Goal: Use online tool/utility: Utilize a website feature to perform a specific function

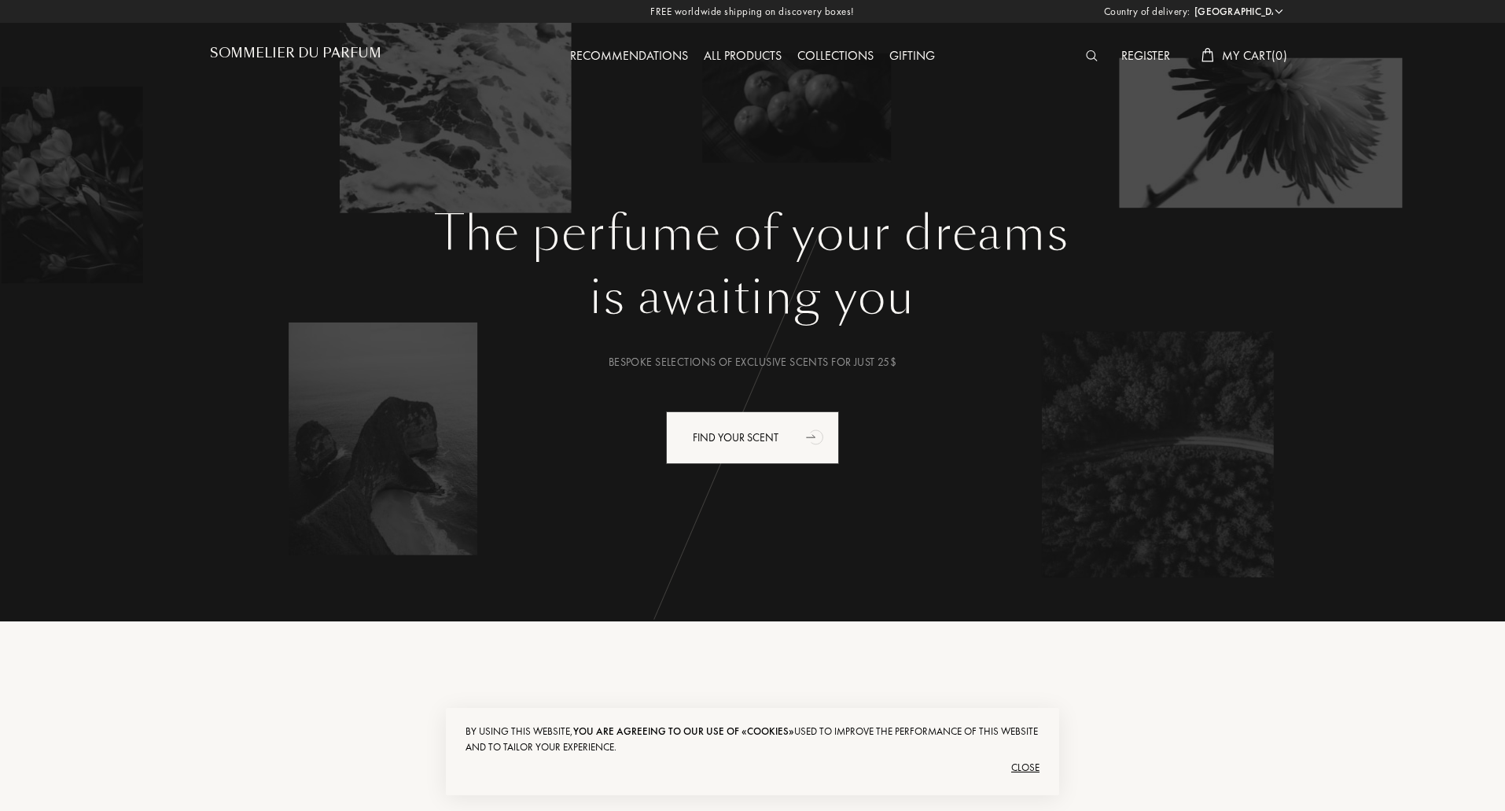
click at [1274, 12] on select "Afghanistan Albania Algeria Andorra Angola Anguilla Antartica Antigua and Barbu…" at bounding box center [1237, 12] width 94 height 16
select select "FR"
click at [1190, 4] on select "Afghanistan Albania Algeria Andorra Angola Anguilla Antartica Antigua and Barbu…" at bounding box center [1237, 12] width 94 height 16
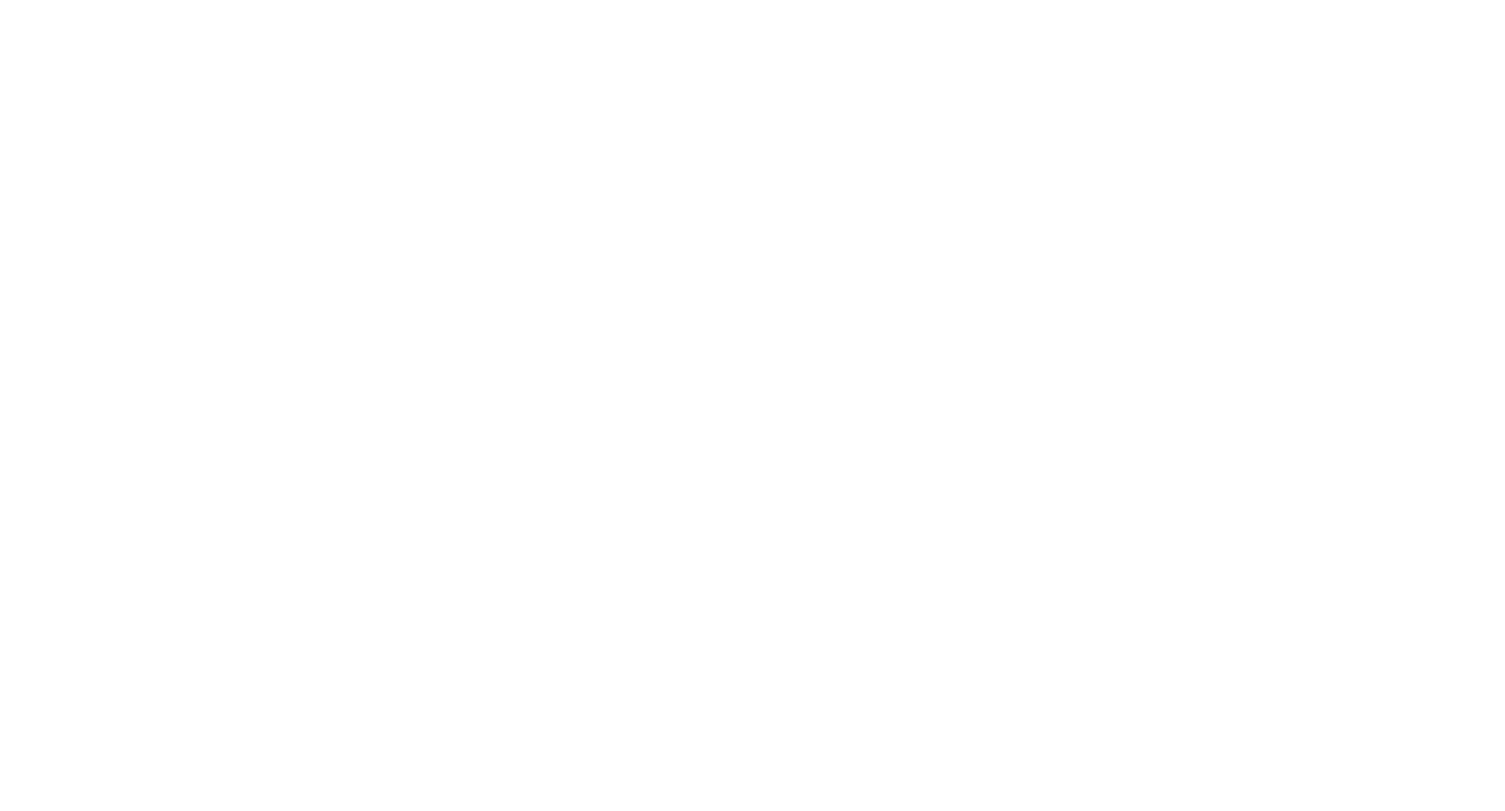
select select "FR"
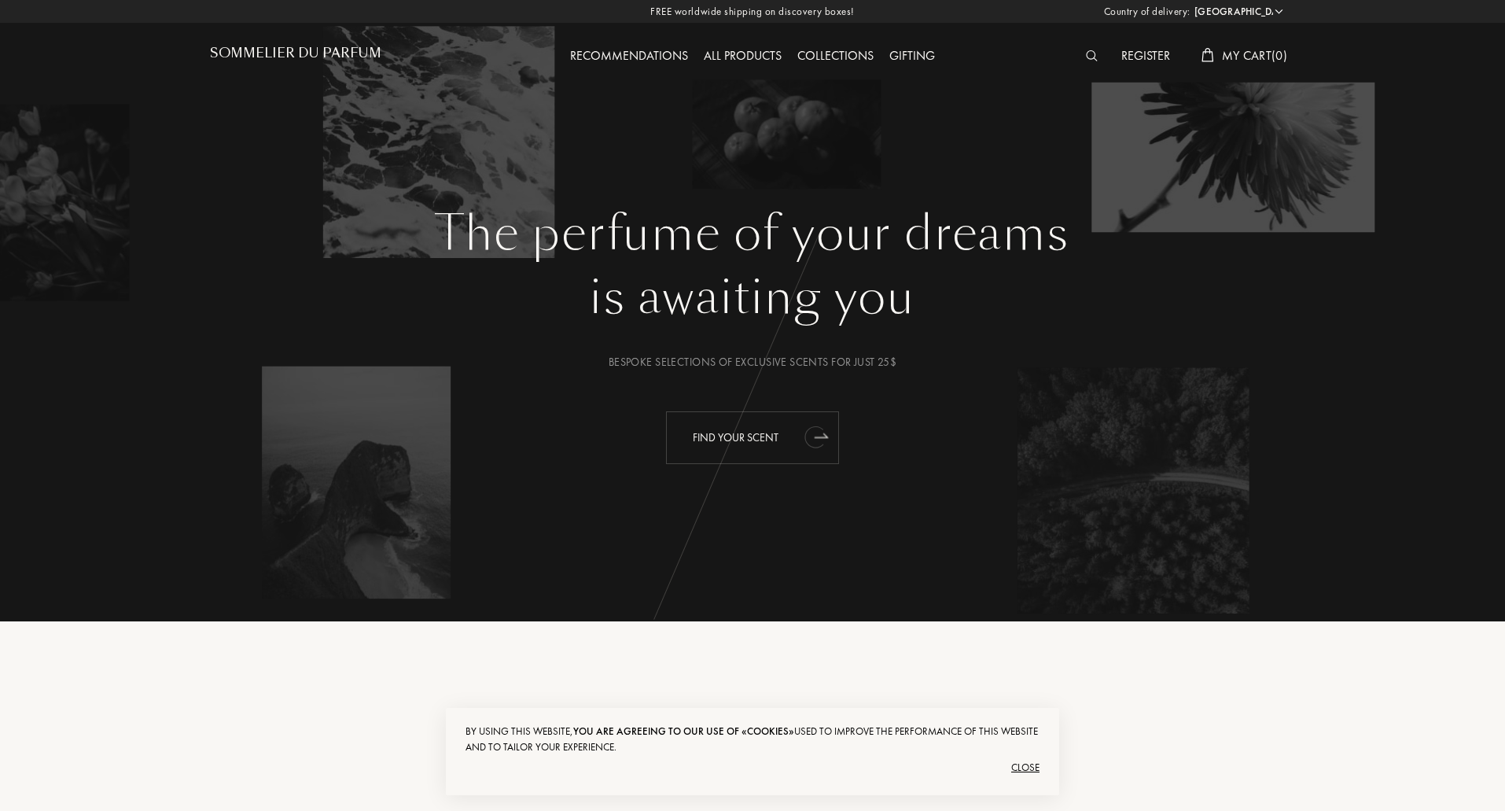
click at [776, 437] on div "Find your scent" at bounding box center [752, 437] width 173 height 53
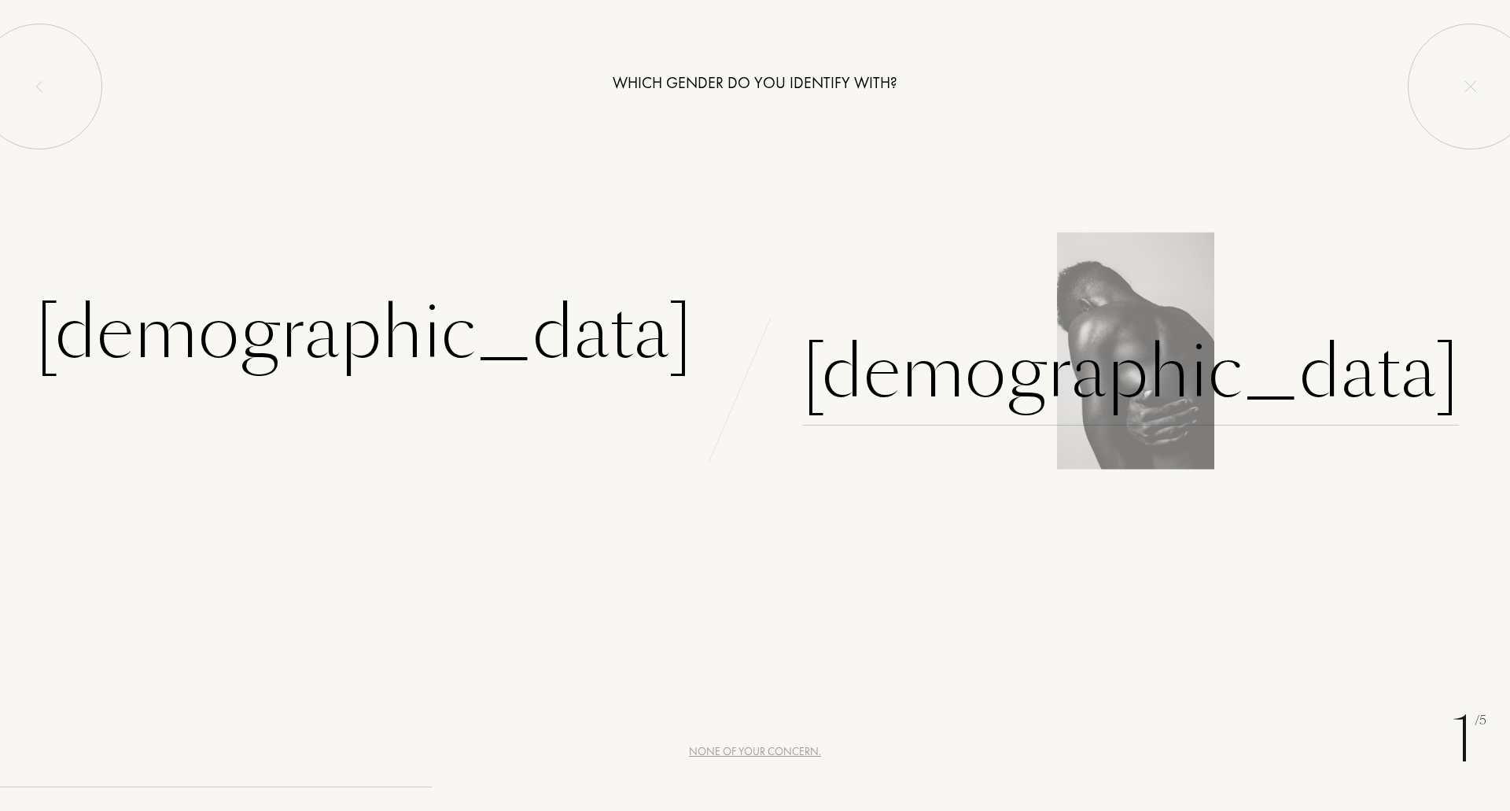
click at [882, 375] on div "Male" at bounding box center [1130, 372] width 657 height 106
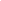
drag, startPoint x: 553, startPoint y: 360, endPoint x: 561, endPoint y: 346, distance: 16.6
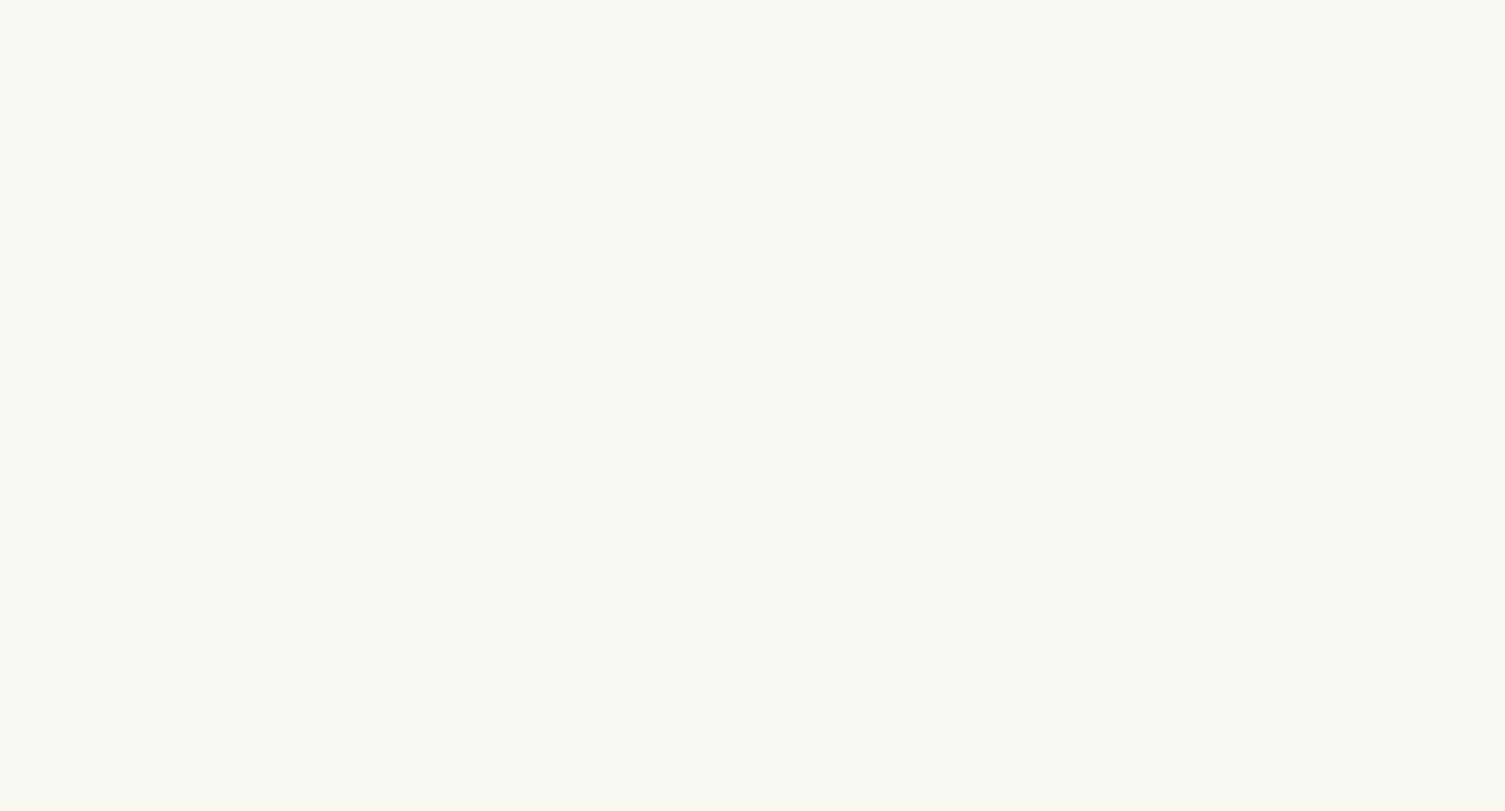
select select "FR"
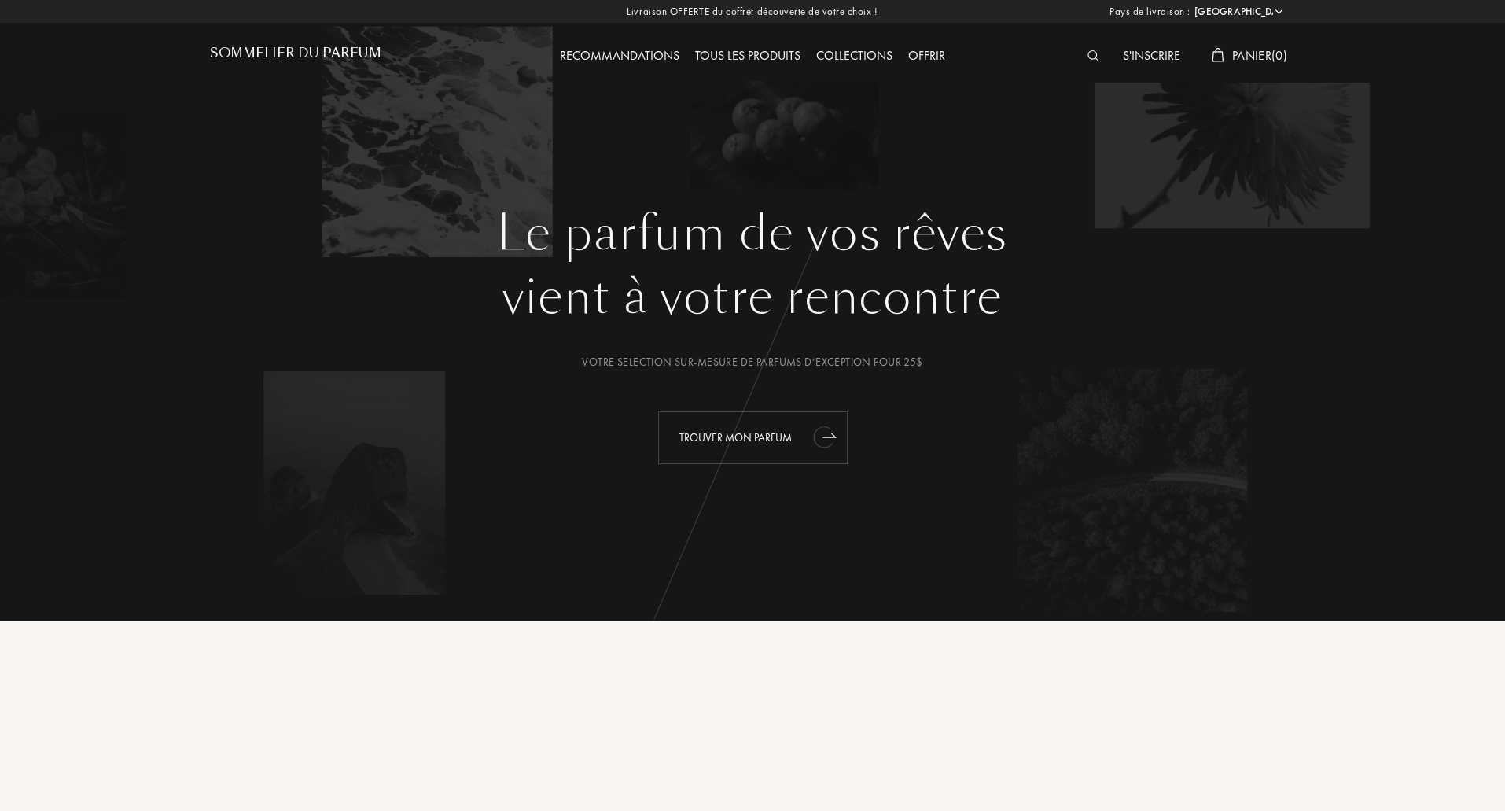
click at [756, 434] on div "Trouver mon parfum" at bounding box center [752, 437] width 189 height 53
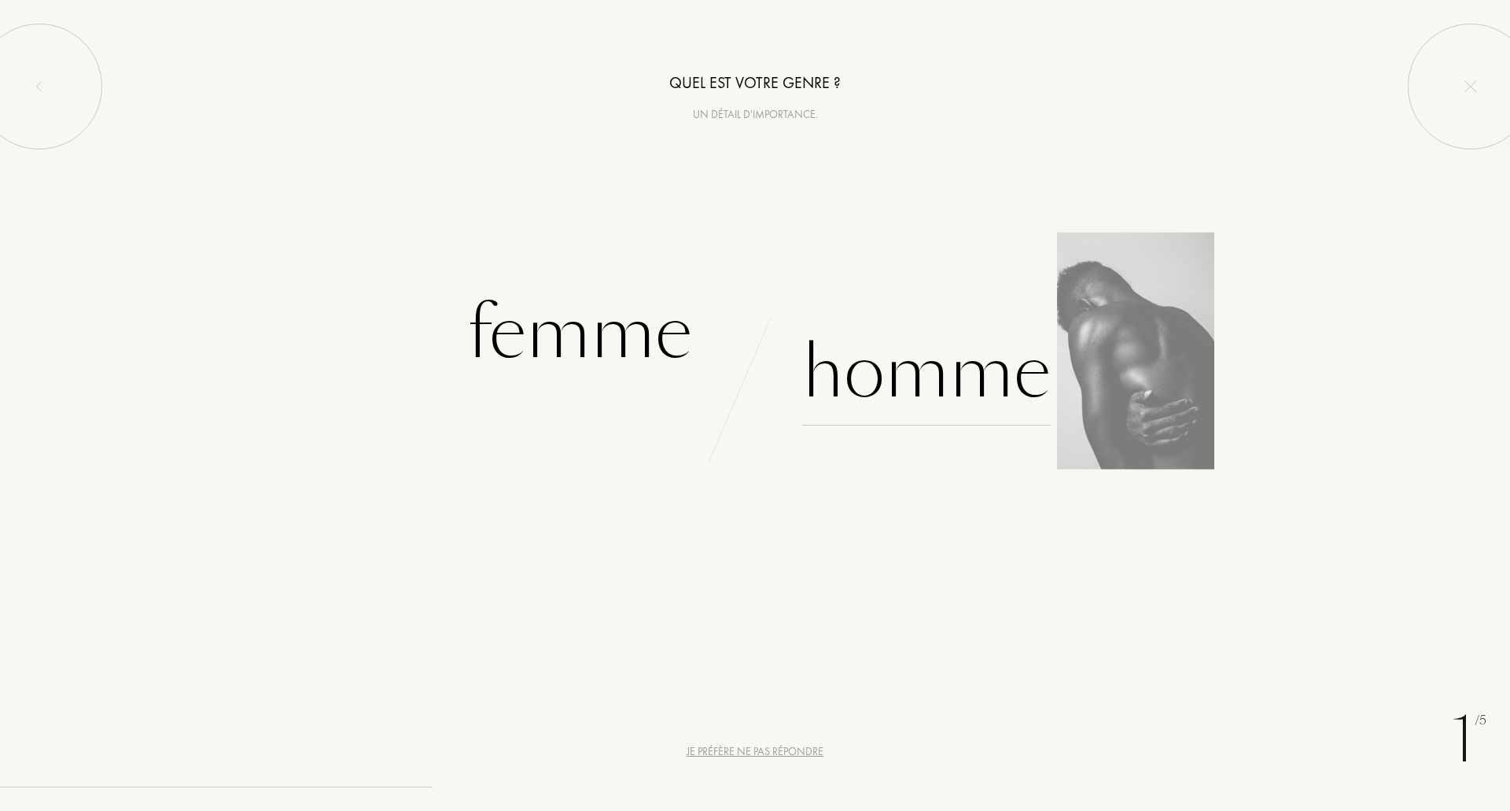
click at [933, 360] on div "Homme" at bounding box center [926, 372] width 248 height 106
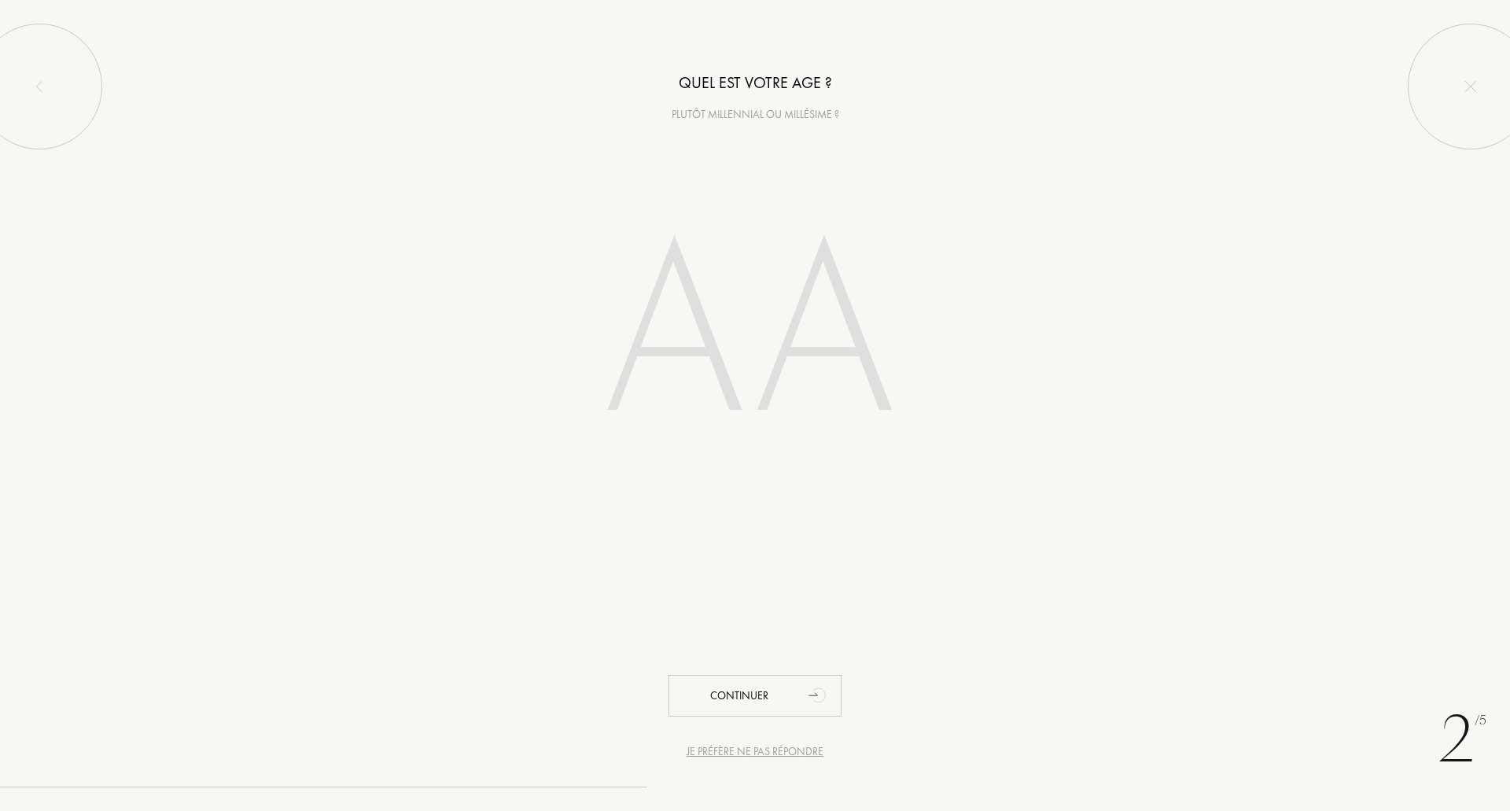
click at [771, 257] on input "number" at bounding box center [755, 337] width 448 height 318
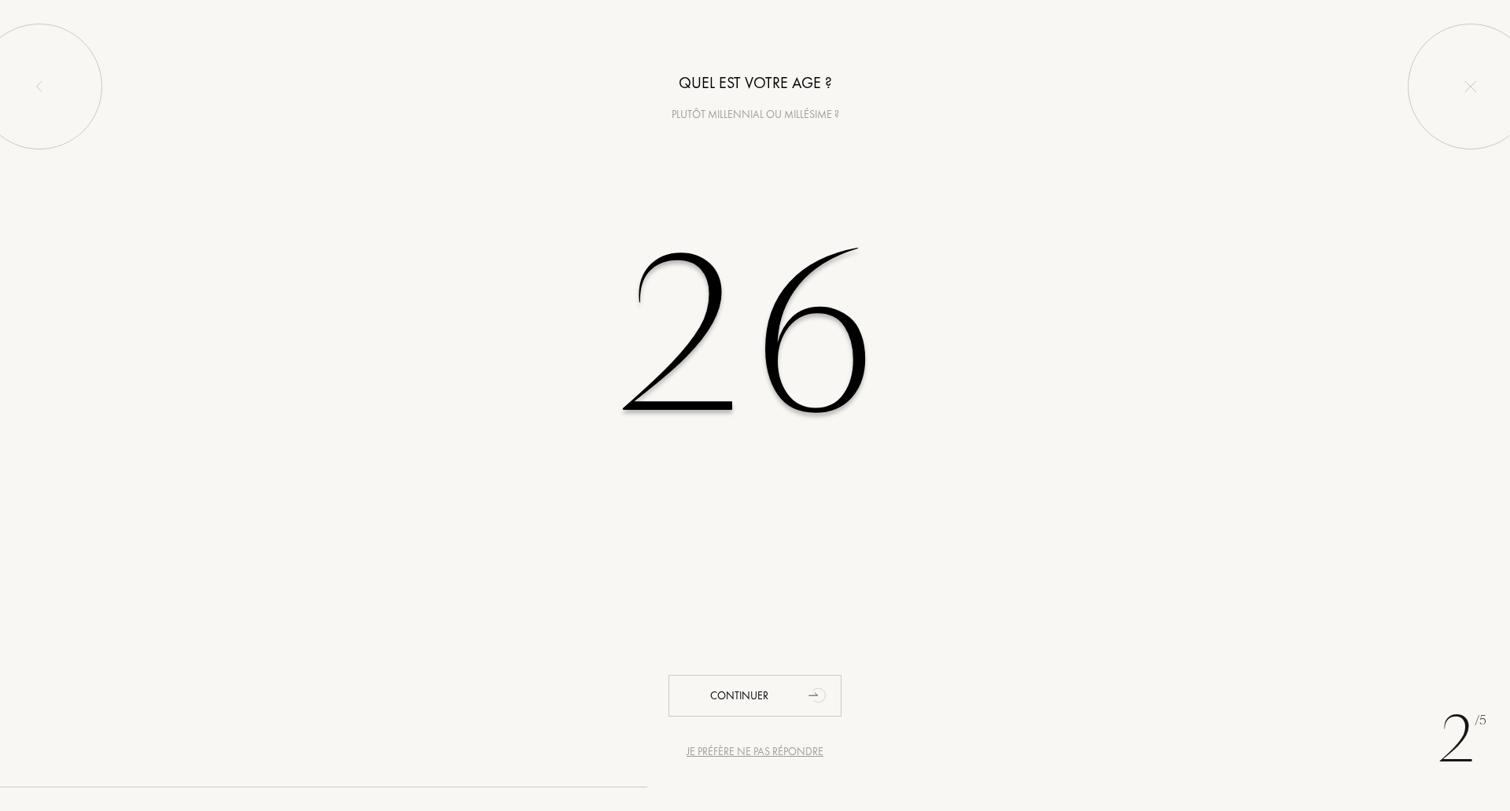
type input "2"
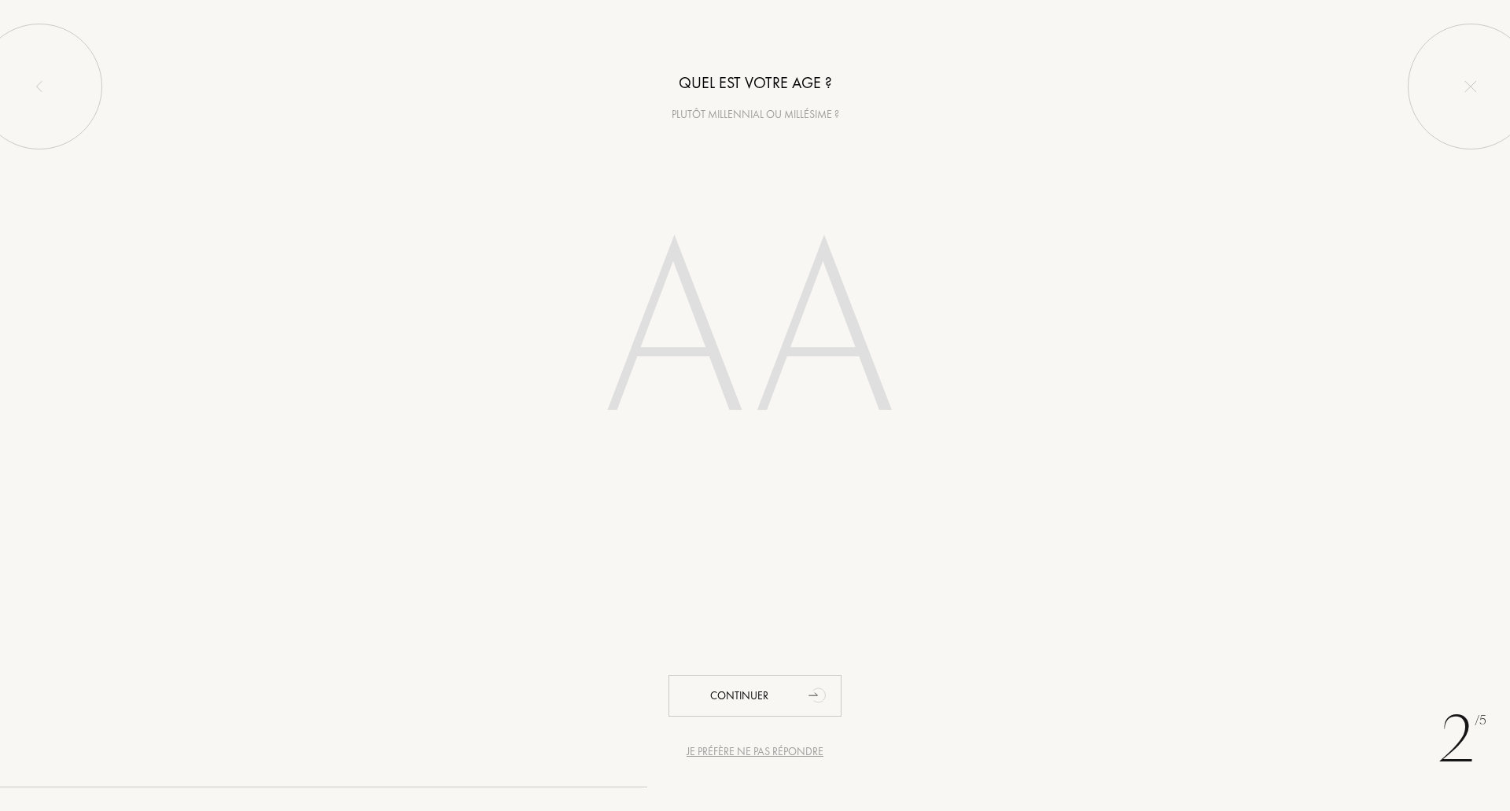
click at [778, 109] on div "Plutôt millennial ou millésime ?" at bounding box center [755, 114] width 1510 height 17
click at [749, 275] on input "number" at bounding box center [755, 337] width 448 height 318
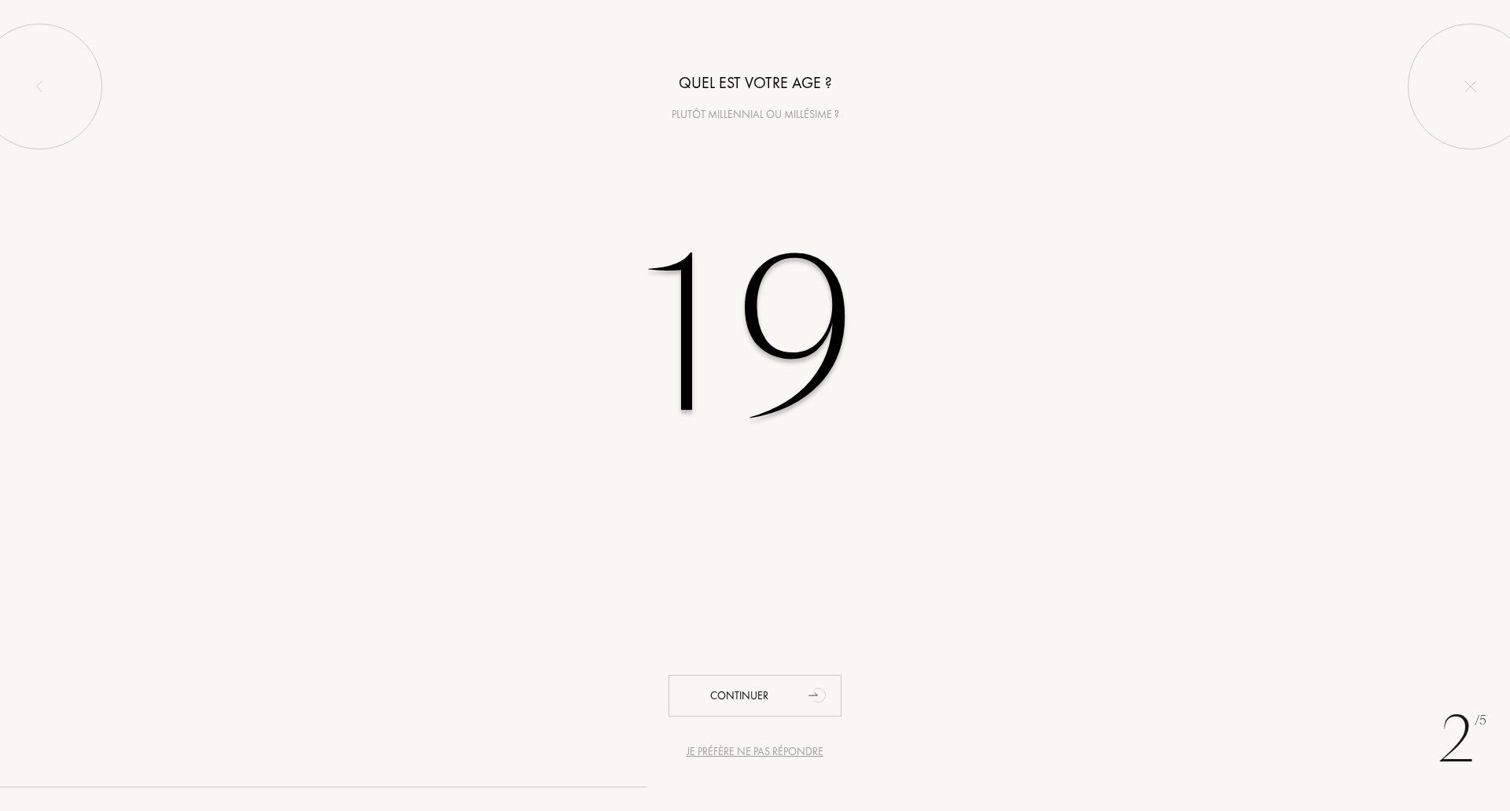
type input "1"
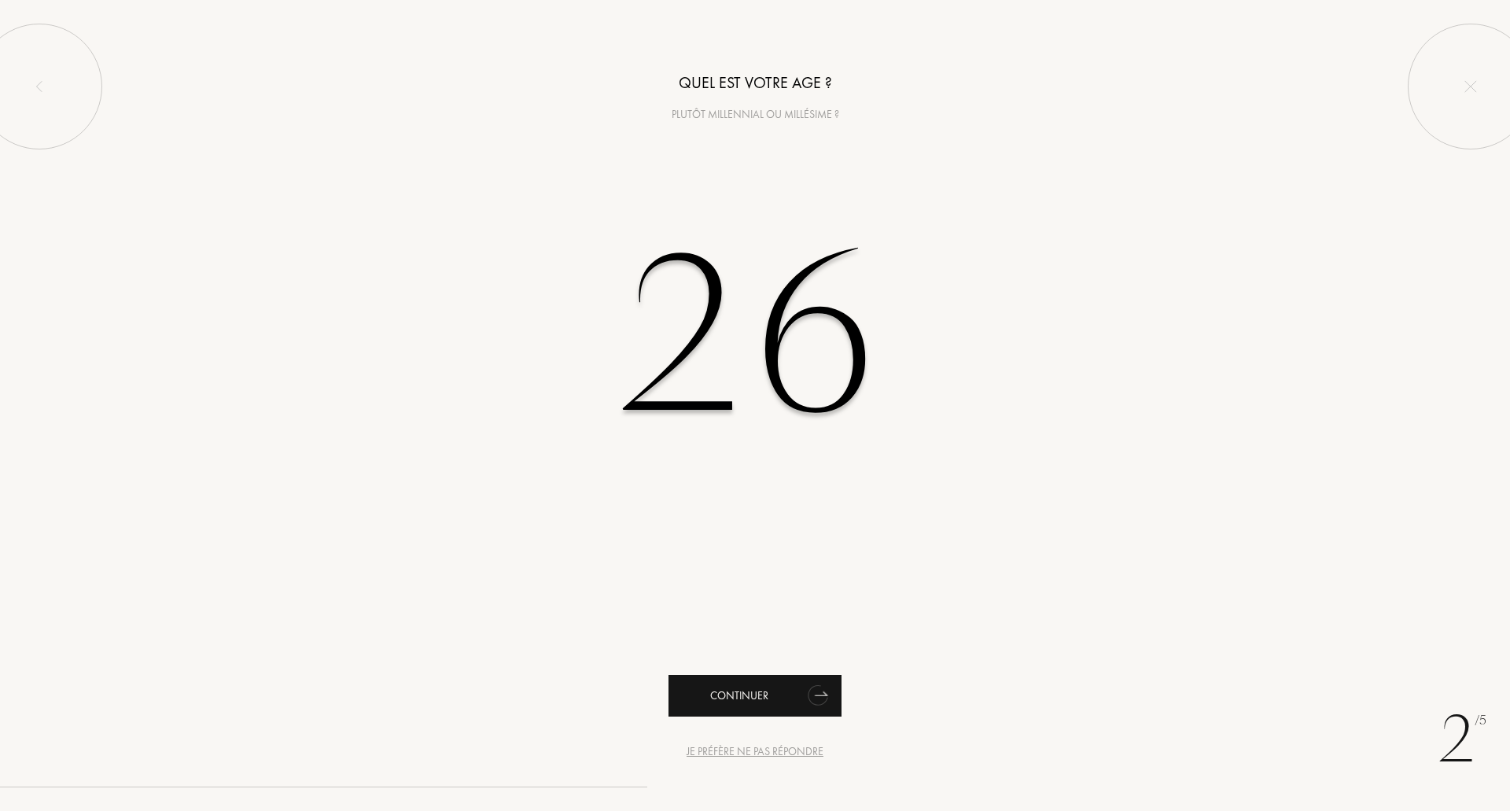
type input "26"
click at [819, 702] on icon "animation" at bounding box center [817, 695] width 24 height 25
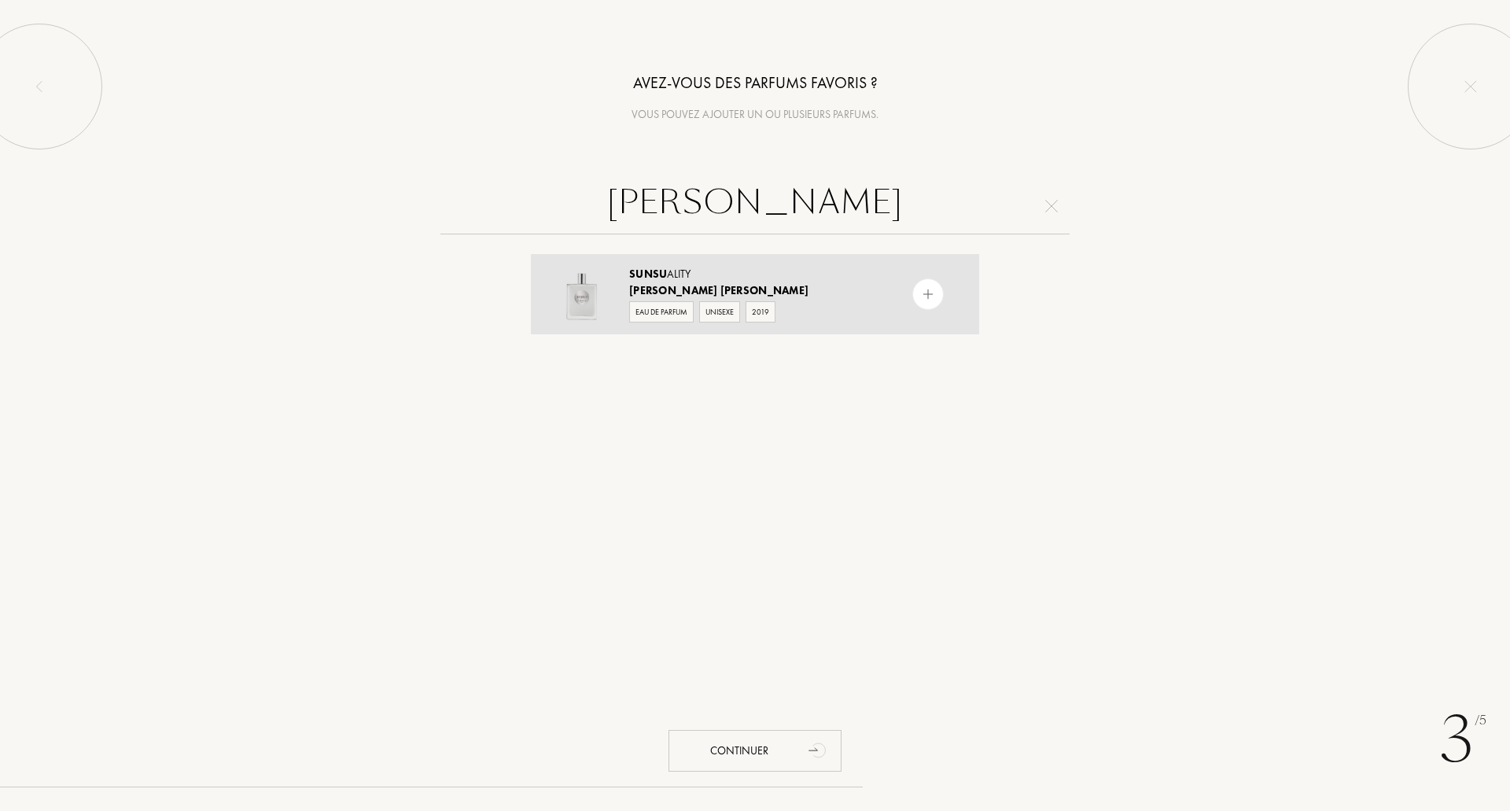
type input "[PERSON_NAME]"
click at [929, 297] on img at bounding box center [928, 294] width 15 height 15
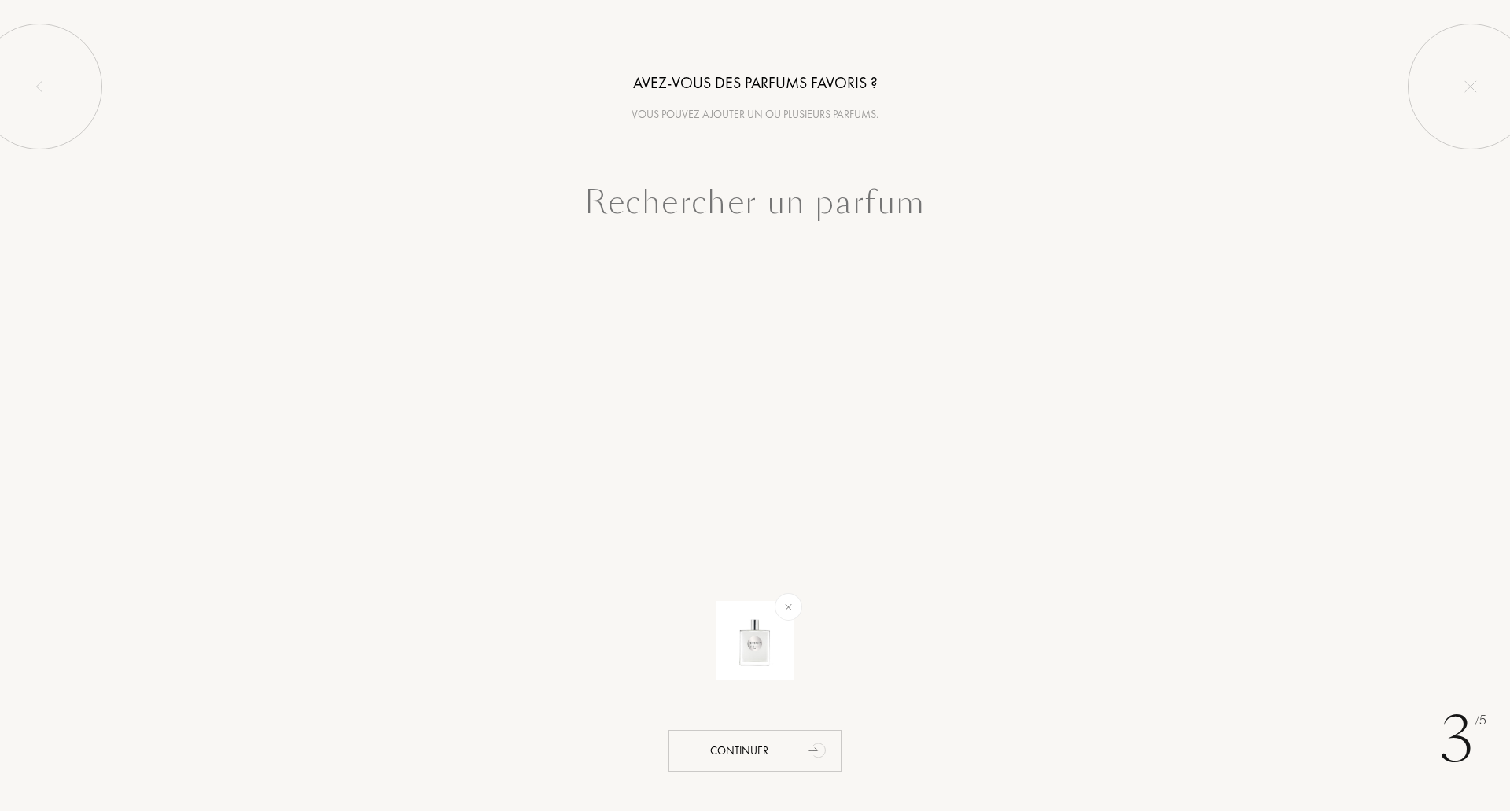
click at [928, 209] on input "text" at bounding box center [754, 206] width 629 height 57
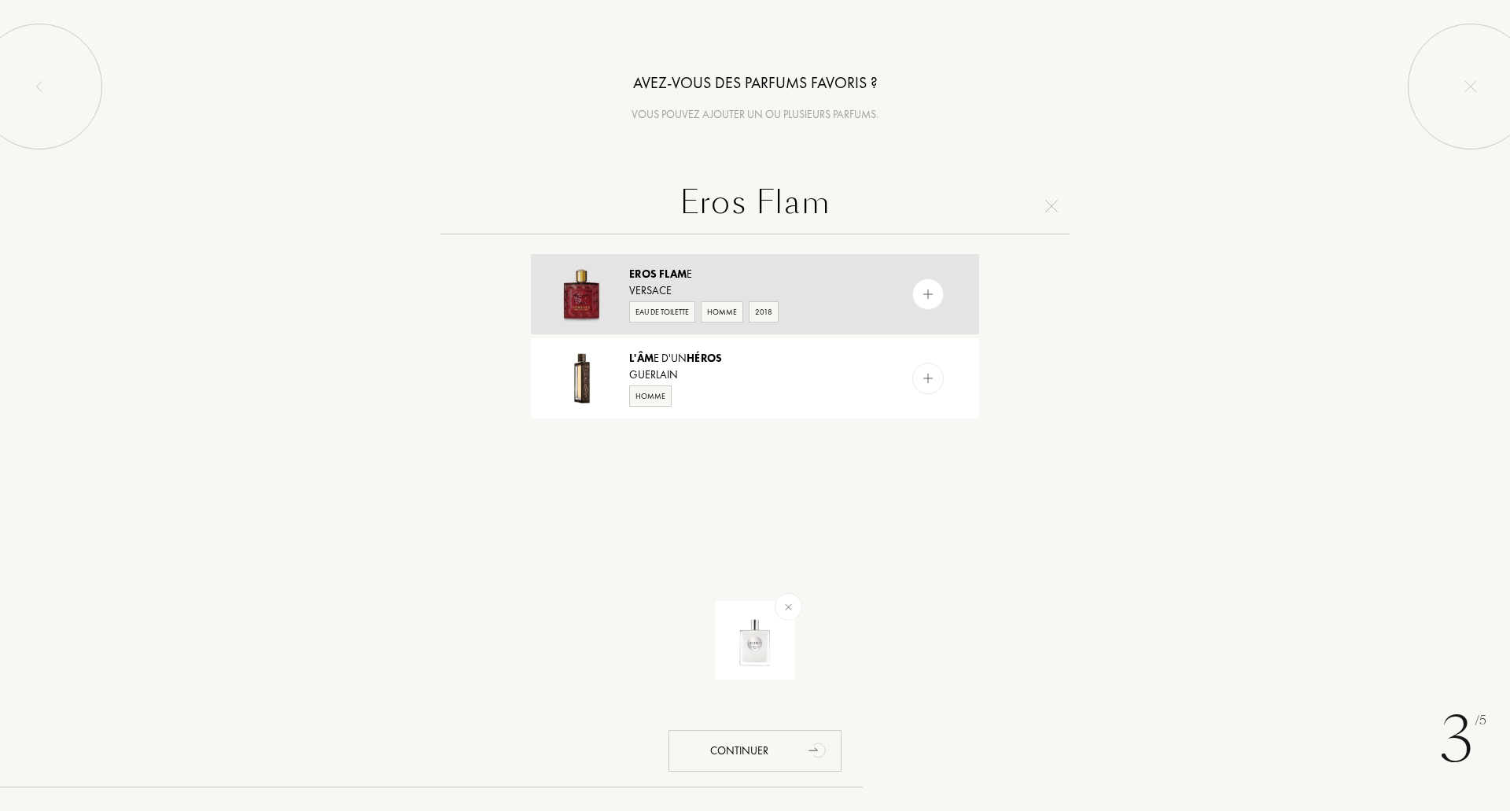
type input "Eros Flam"
click at [913, 295] on div at bounding box center [927, 293] width 31 height 31
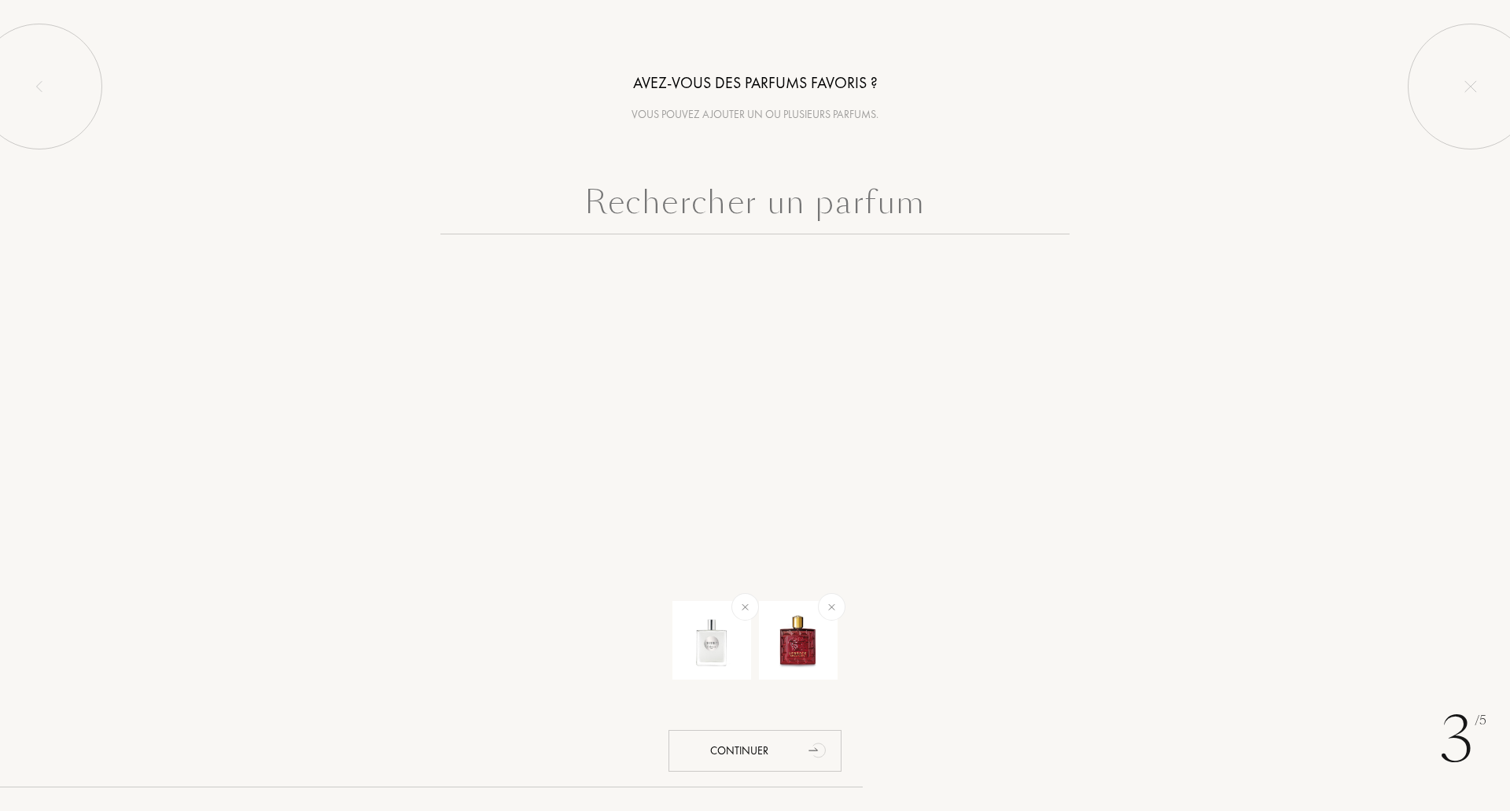
click at [912, 218] on input "text" at bounding box center [754, 206] width 629 height 57
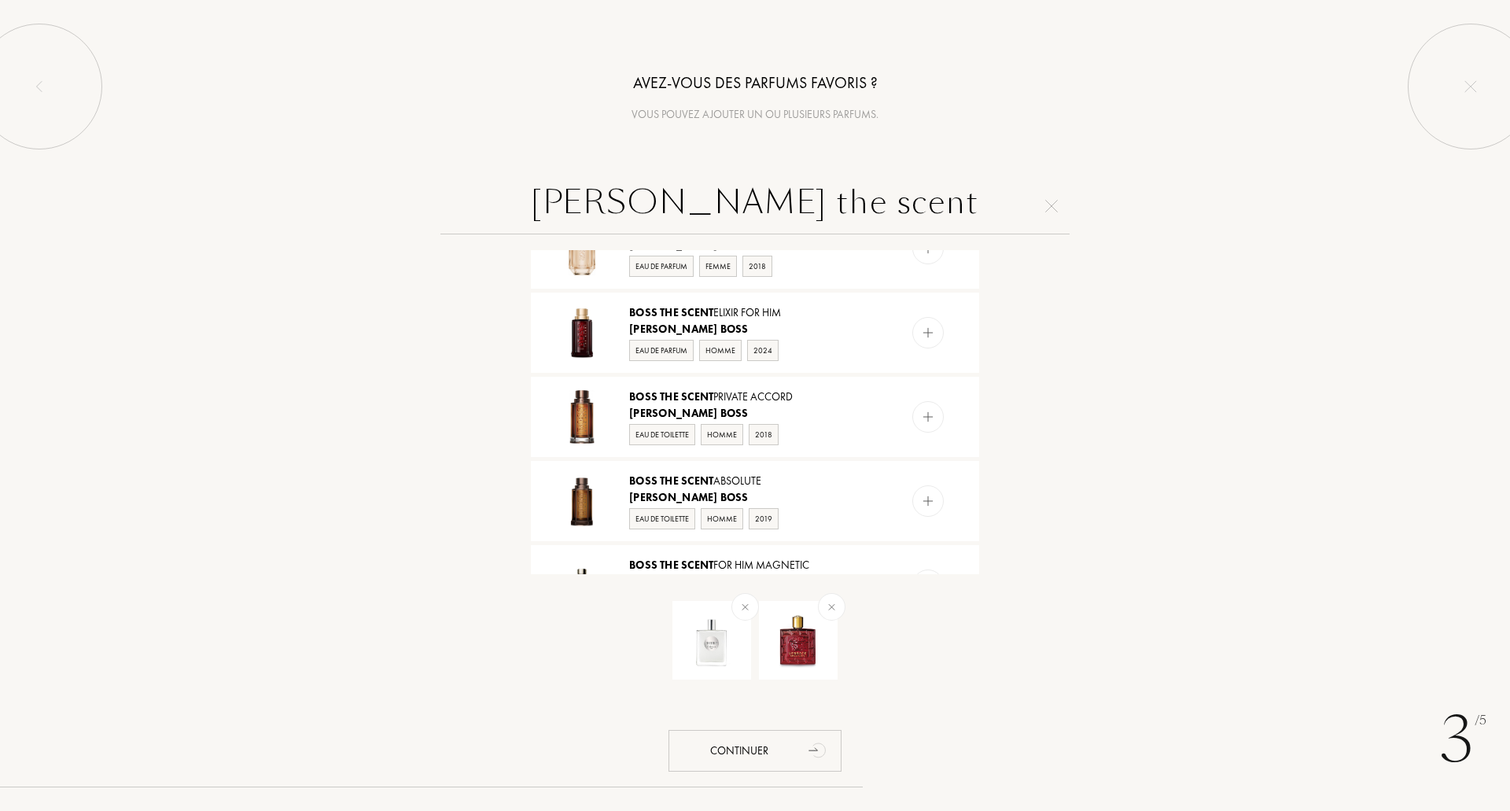
scroll to position [708, 0]
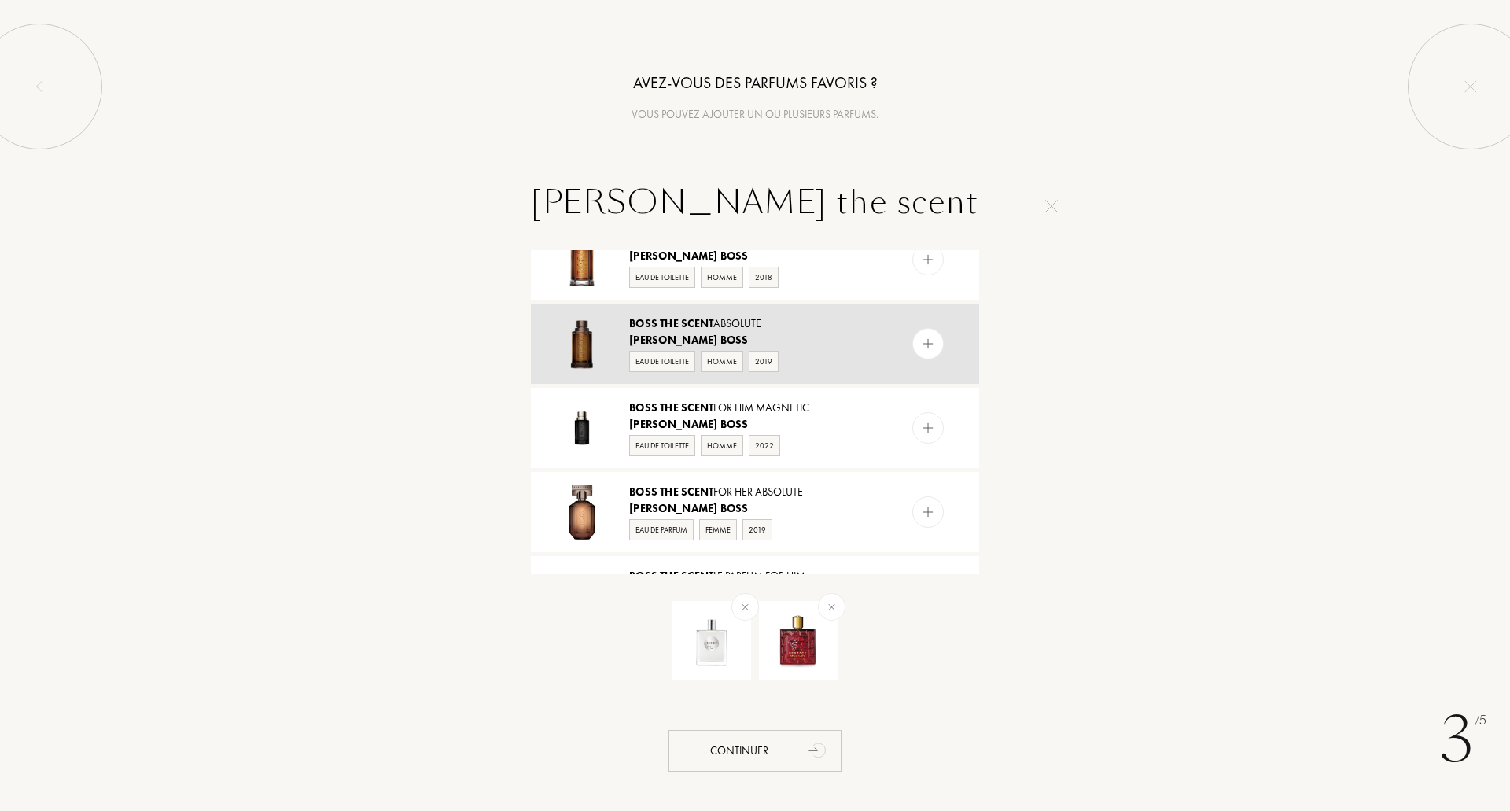
type input "[PERSON_NAME] the scent"
click at [857, 348] on div "[PERSON_NAME]" at bounding box center [754, 340] width 250 height 17
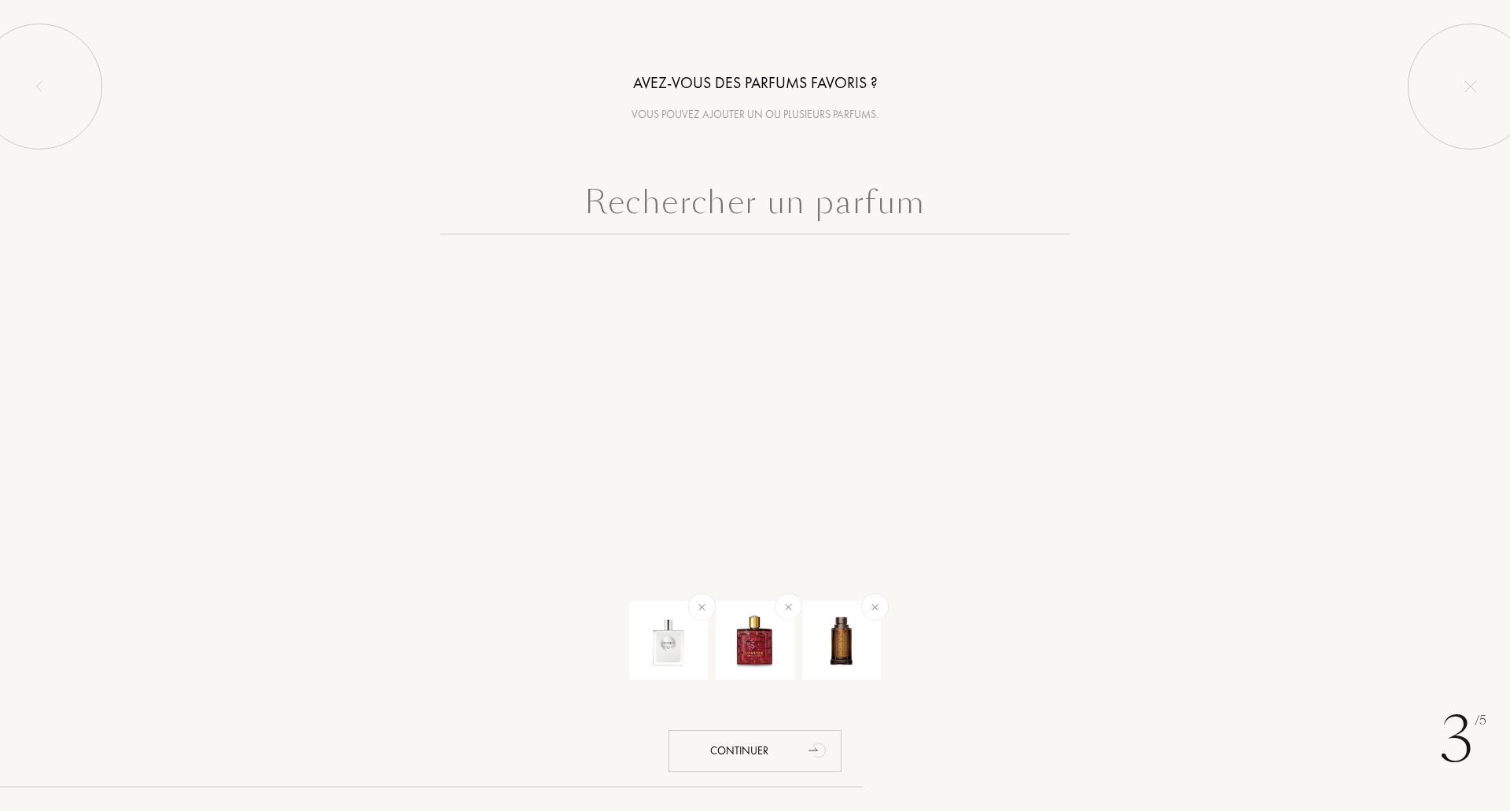
scroll to position [0, 0]
click at [838, 230] on input "text" at bounding box center [754, 206] width 629 height 57
click at [942, 198] on input "text" at bounding box center [754, 206] width 629 height 57
click at [816, 753] on icon "animation" at bounding box center [817, 752] width 17 height 16
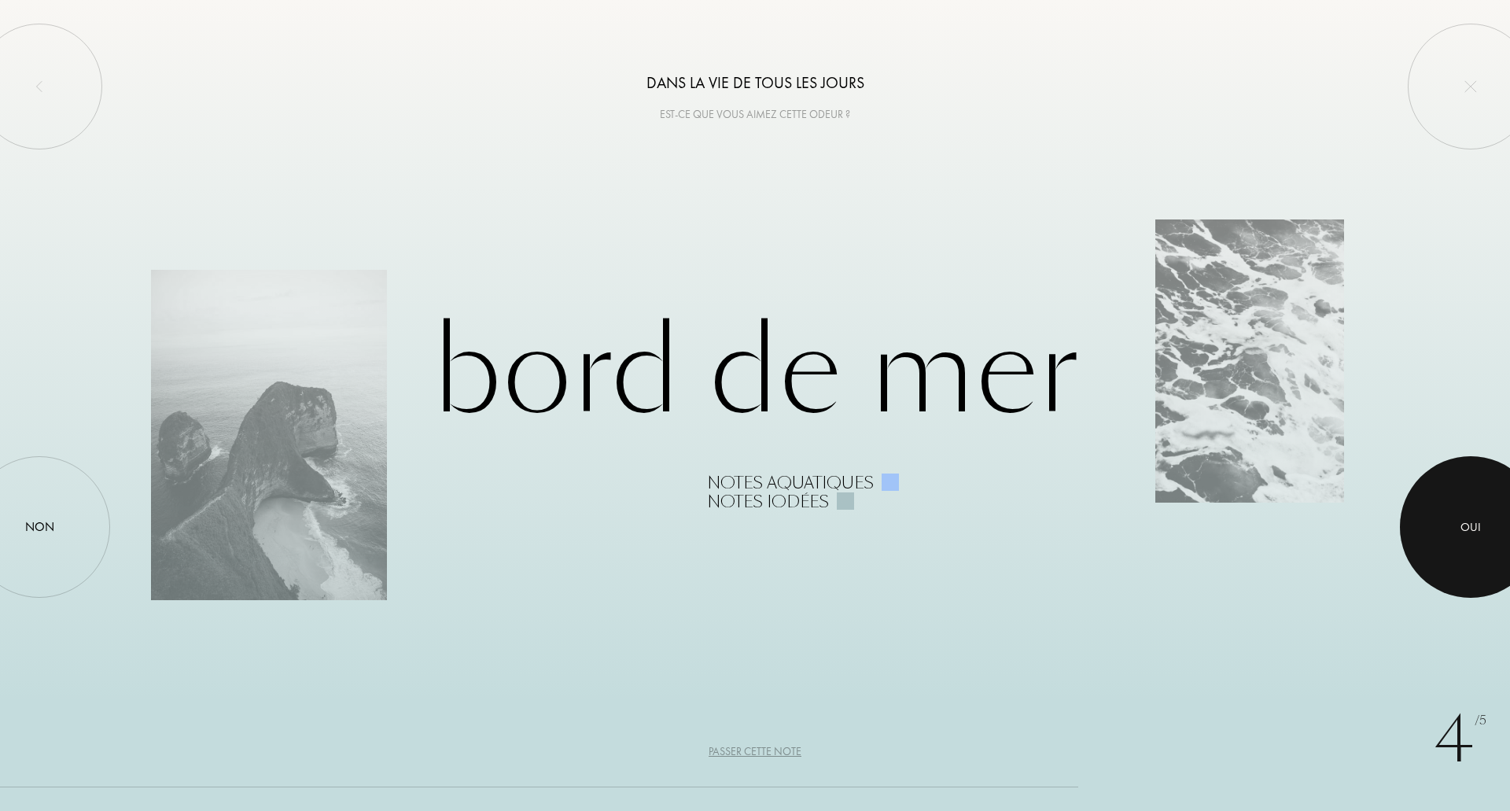
click at [1481, 542] on div at bounding box center [1471, 527] width 142 height 142
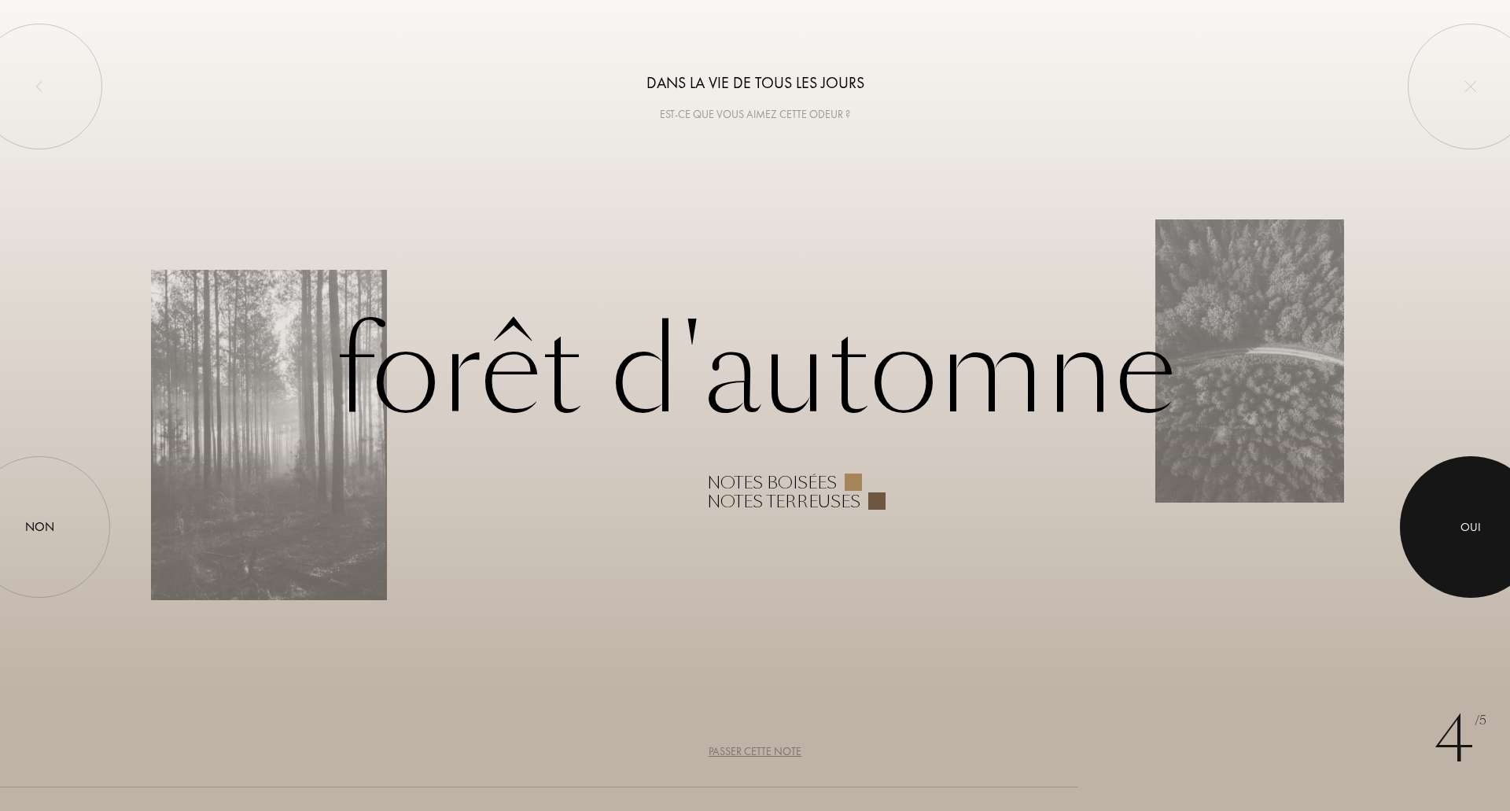
click at [1443, 505] on div at bounding box center [1471, 527] width 142 height 142
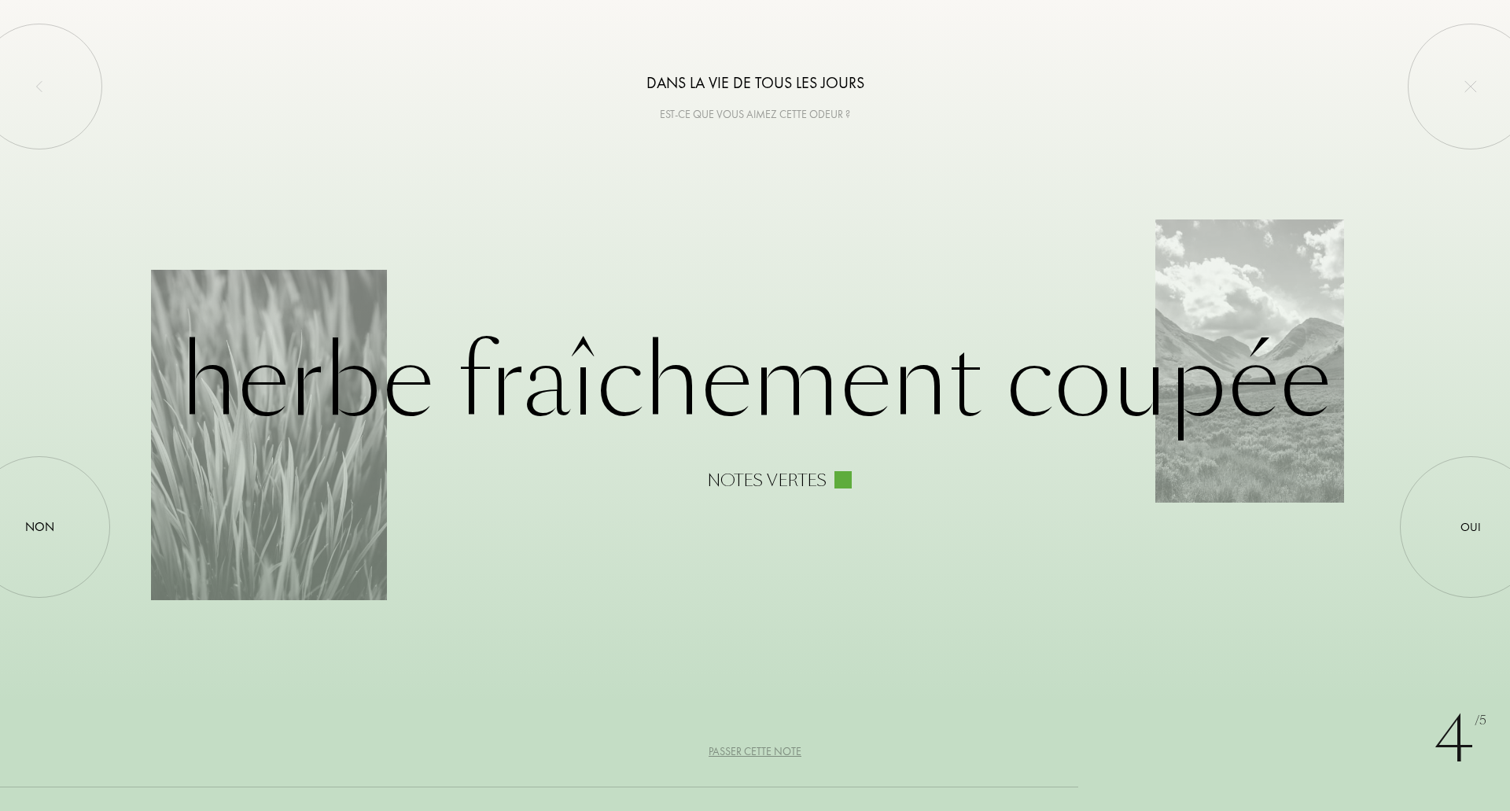
click at [738, 746] on div "Passer cette note" at bounding box center [754, 751] width 93 height 17
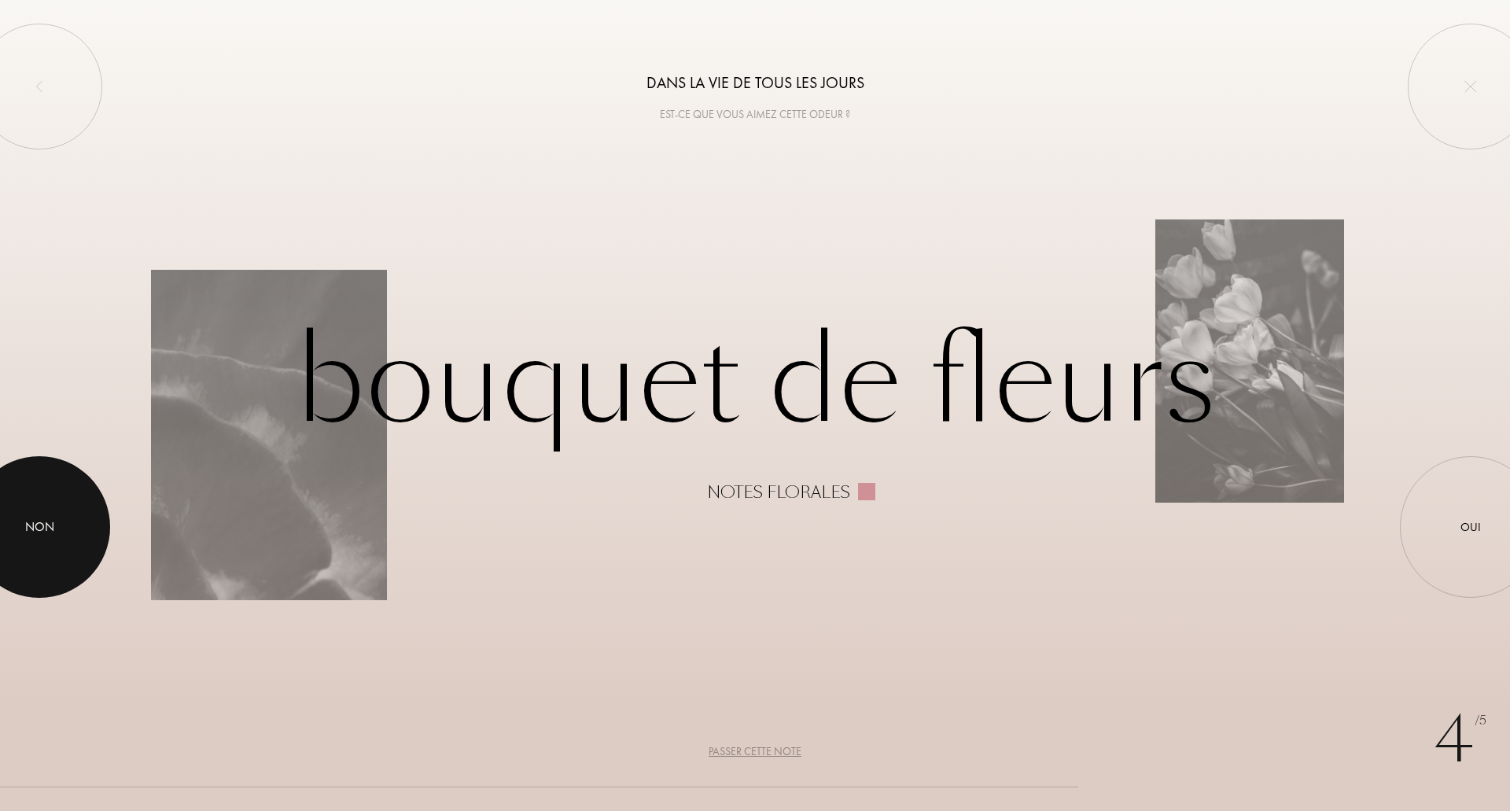
click at [89, 552] on div at bounding box center [40, 527] width 142 height 142
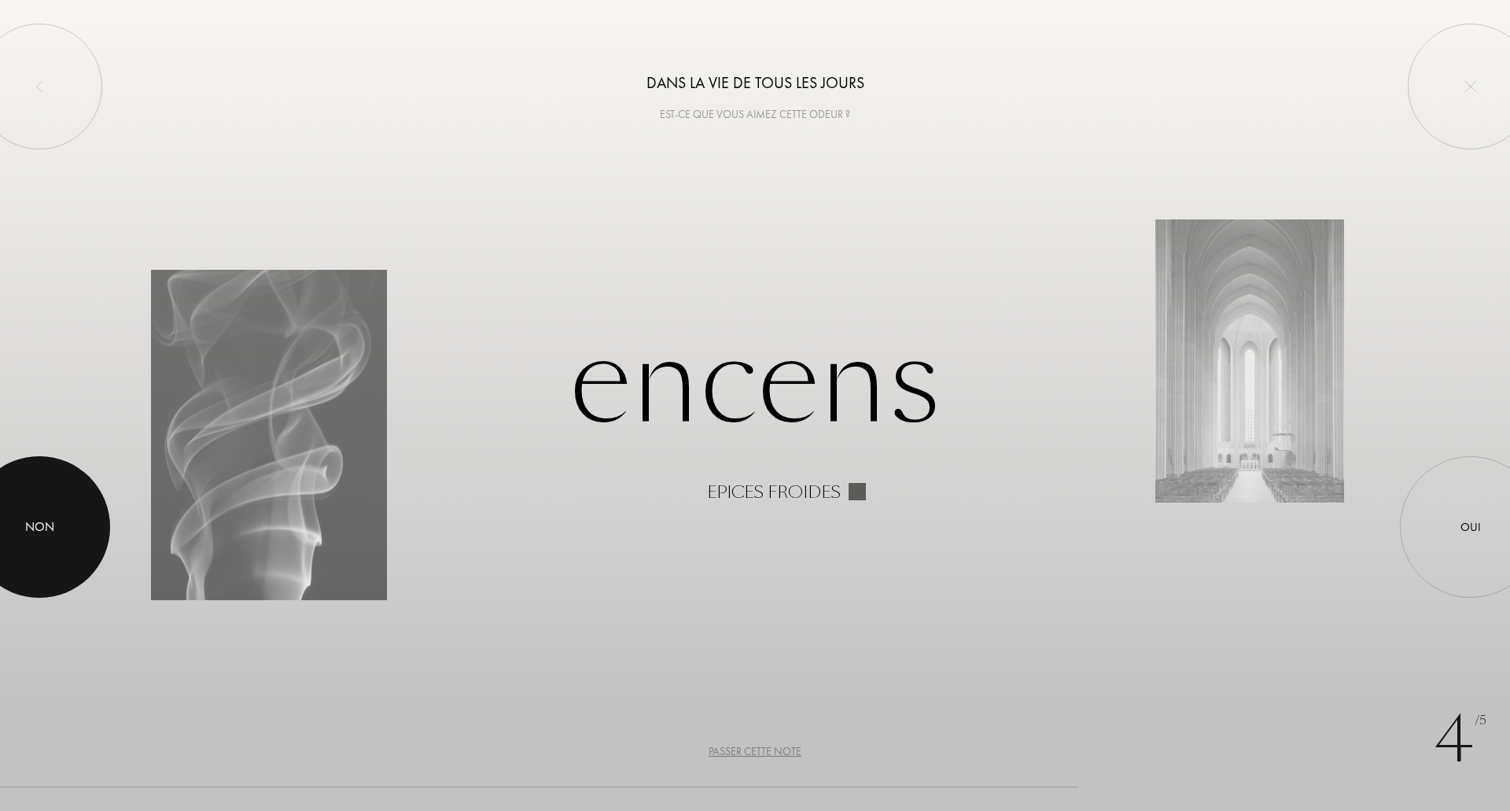
click at [68, 561] on div at bounding box center [40, 527] width 142 height 142
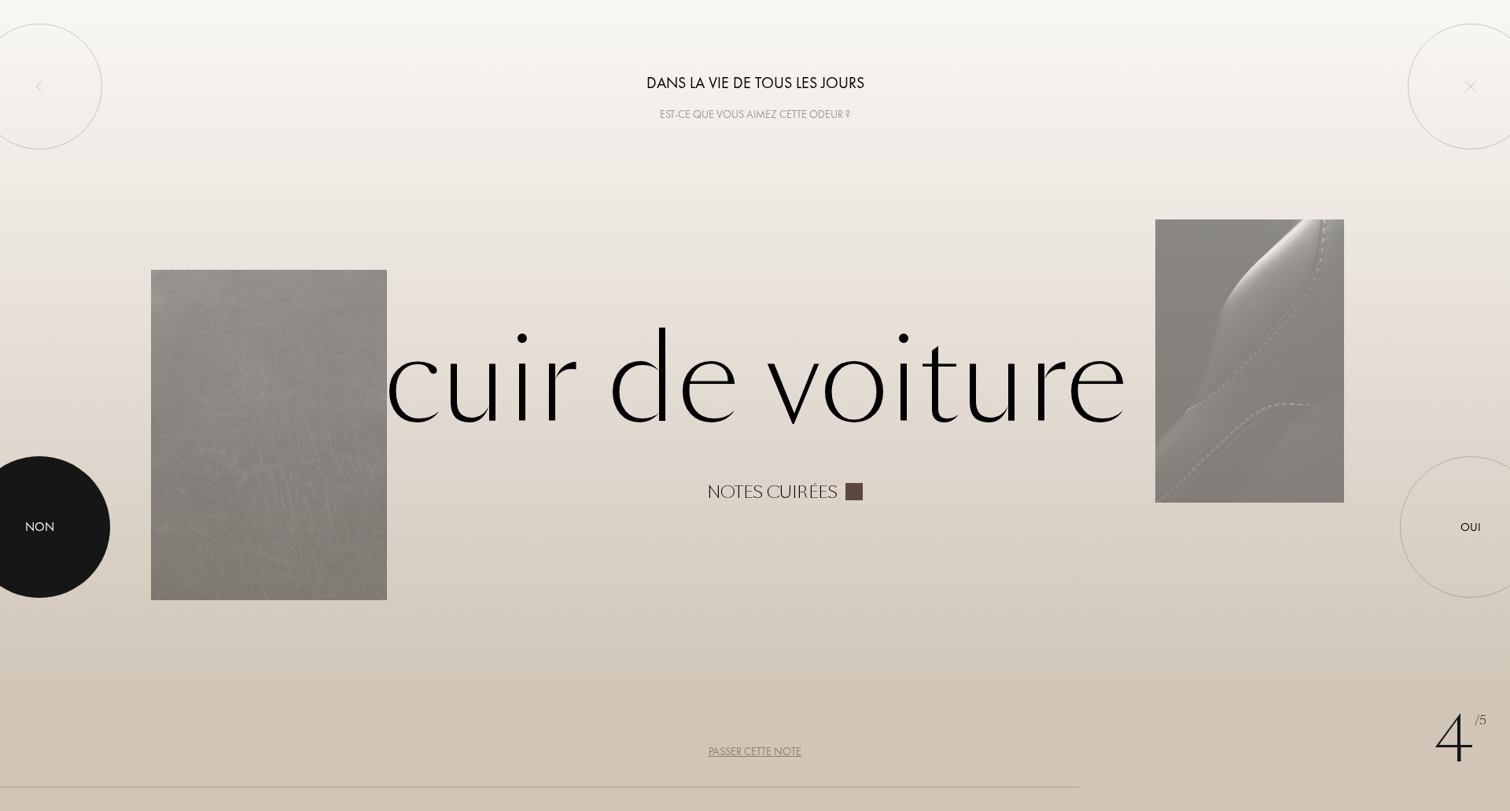
click at [25, 530] on div "Non" at bounding box center [39, 526] width 29 height 19
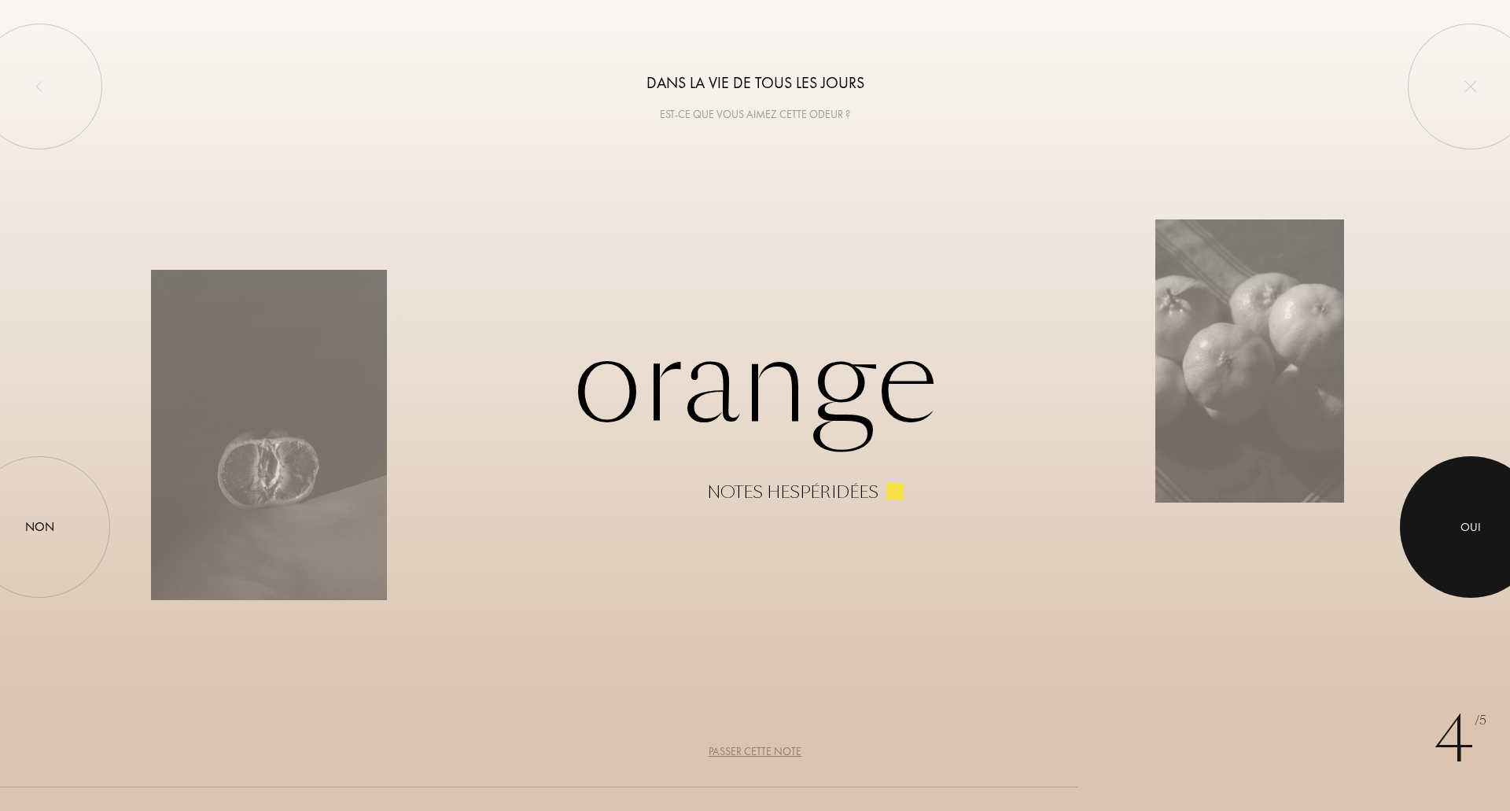
click at [1440, 518] on div at bounding box center [1471, 527] width 142 height 142
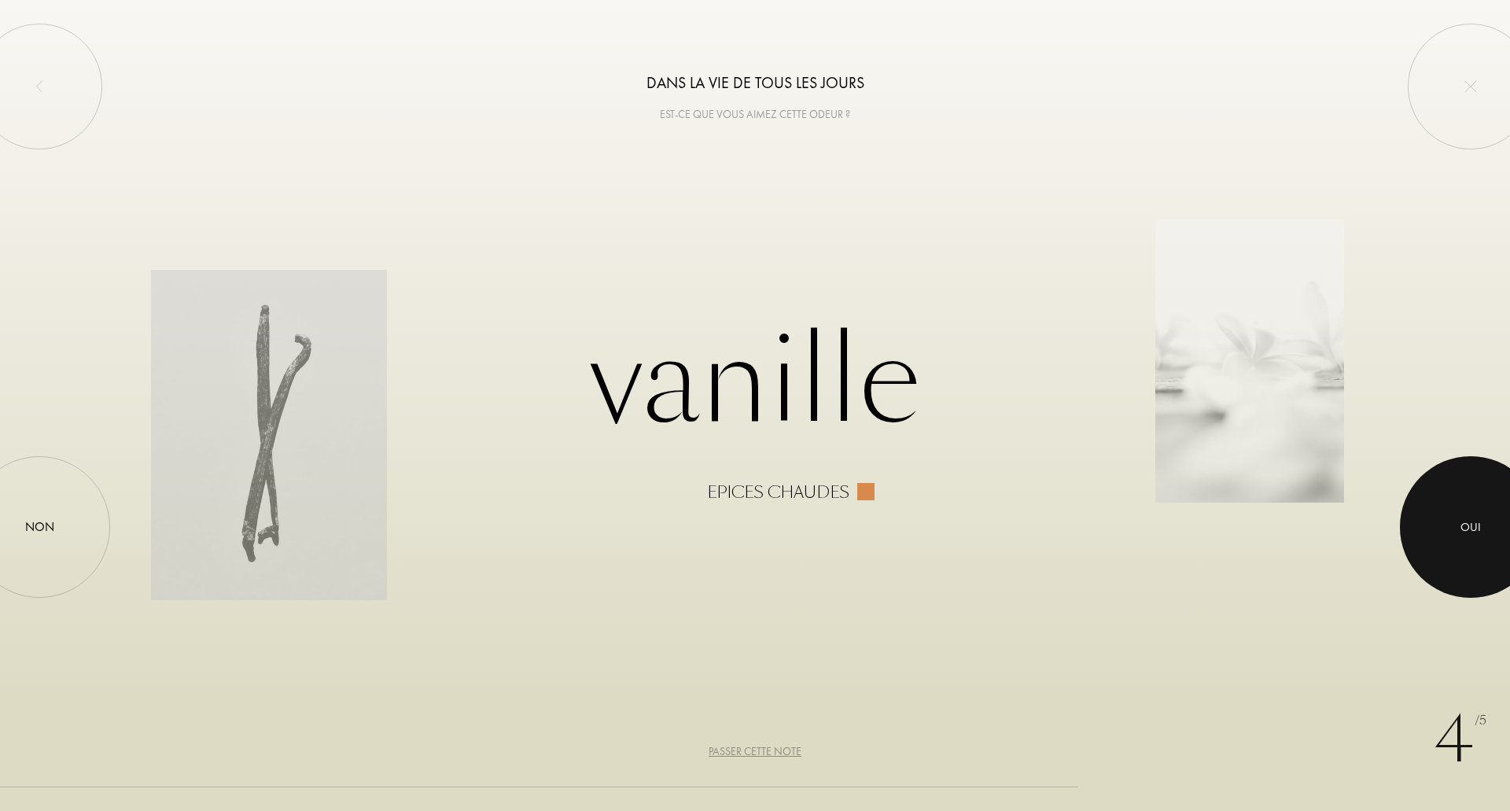
click at [1443, 528] on div at bounding box center [1471, 527] width 142 height 142
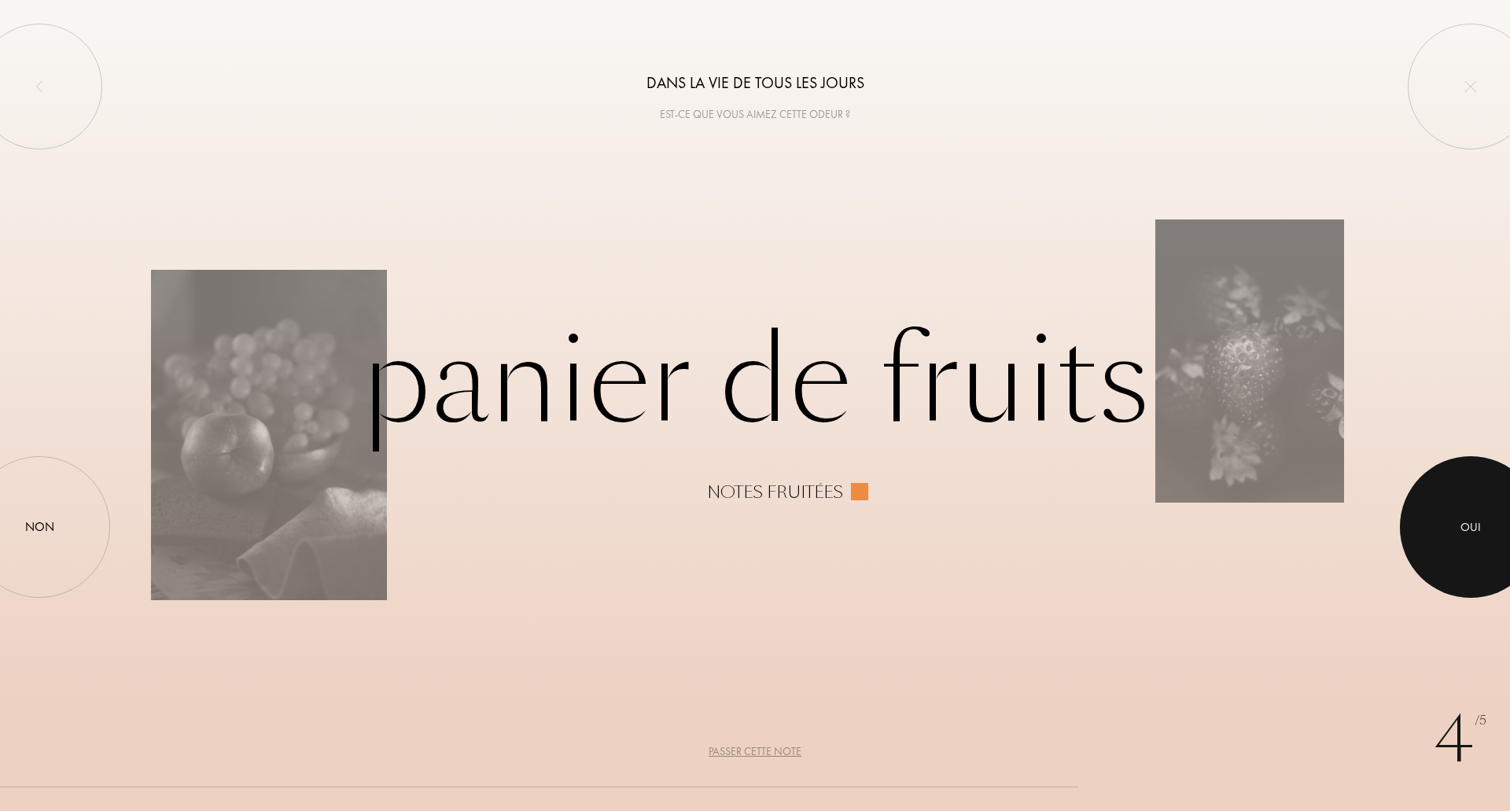
click at [1445, 522] on div at bounding box center [1471, 527] width 142 height 142
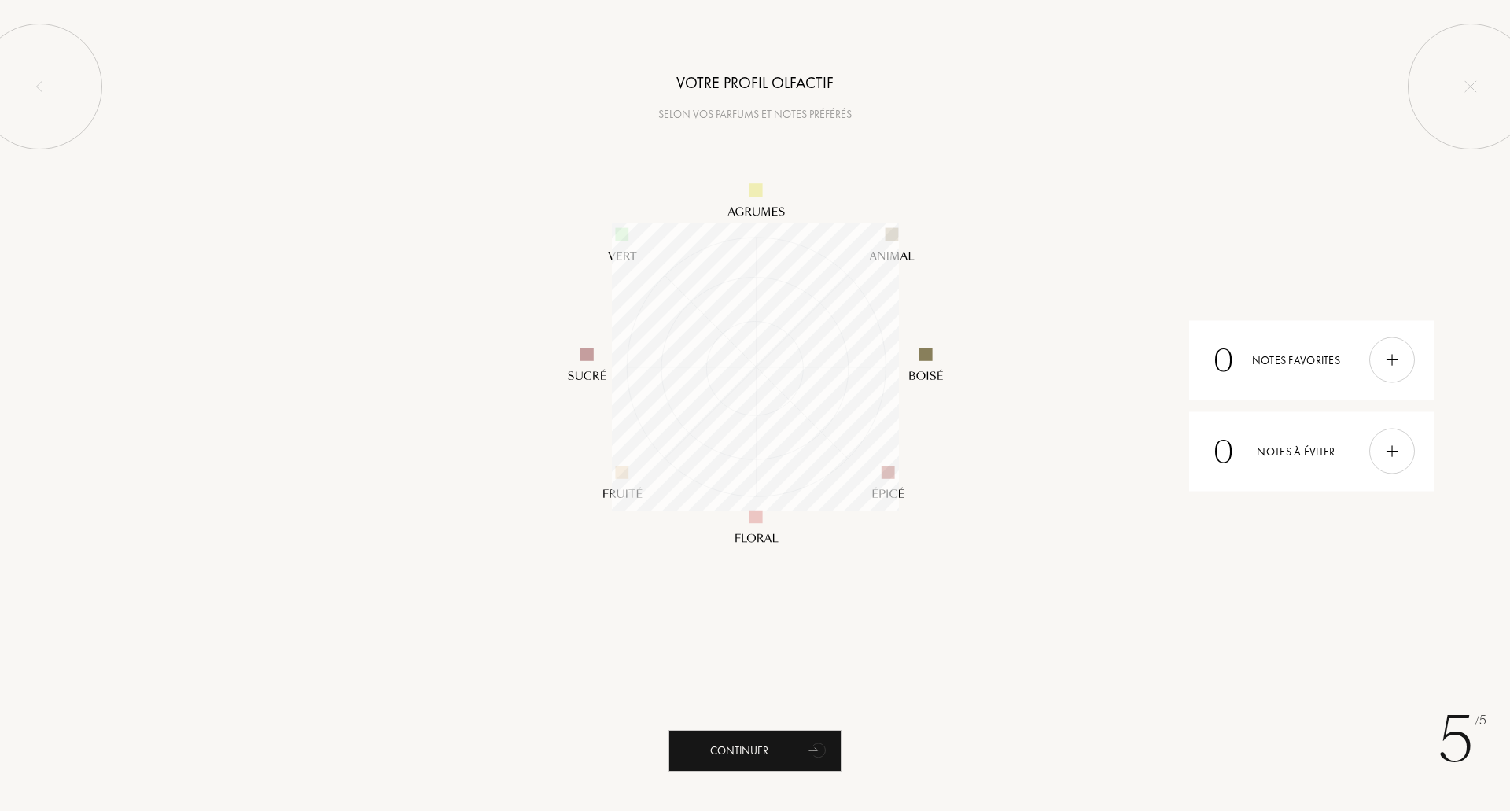
scroll to position [287, 287]
click at [801, 748] on div "Continuer" at bounding box center [754, 751] width 173 height 42
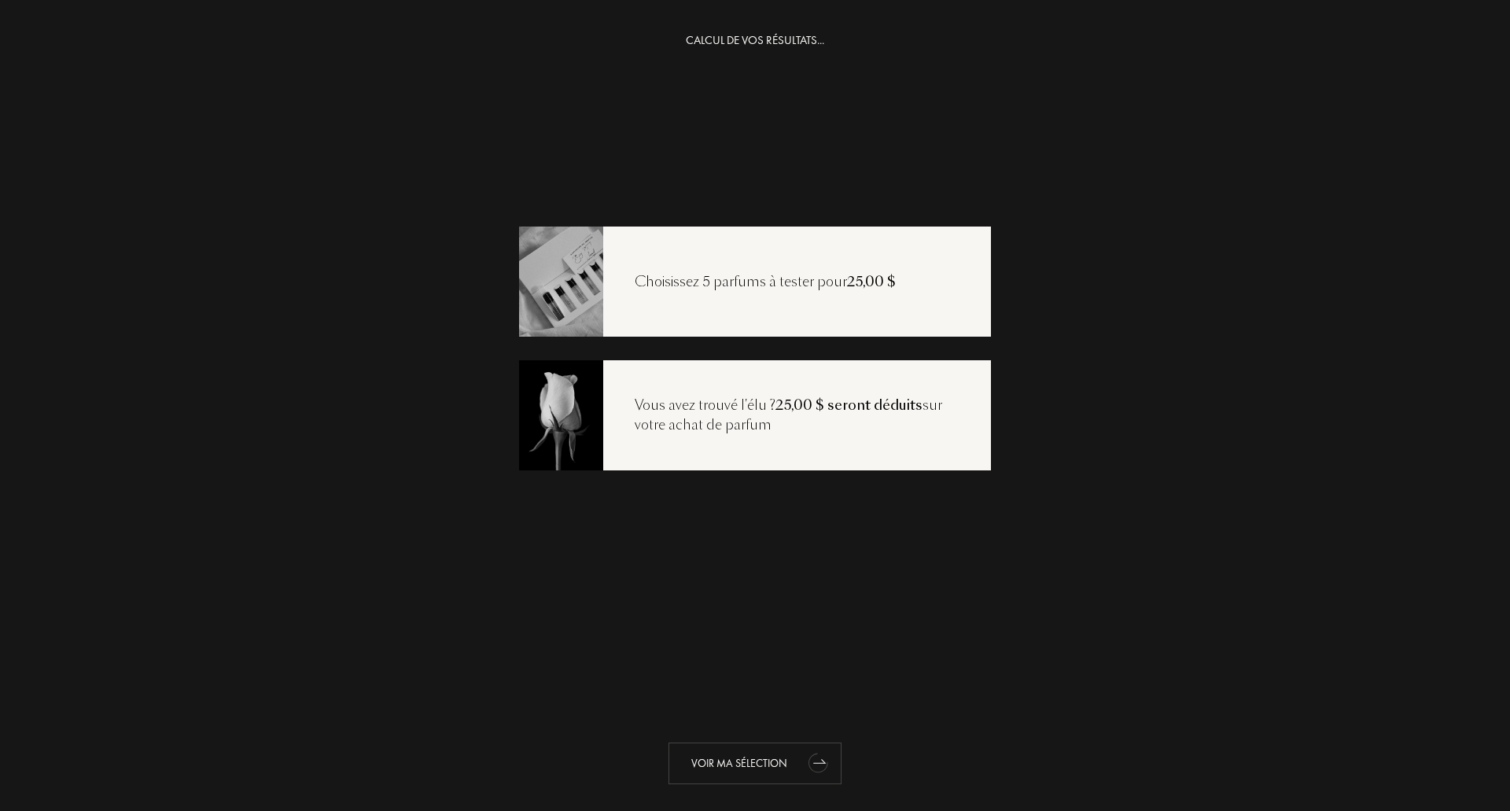
click at [773, 763] on div "Voir ma sélection" at bounding box center [754, 763] width 173 height 42
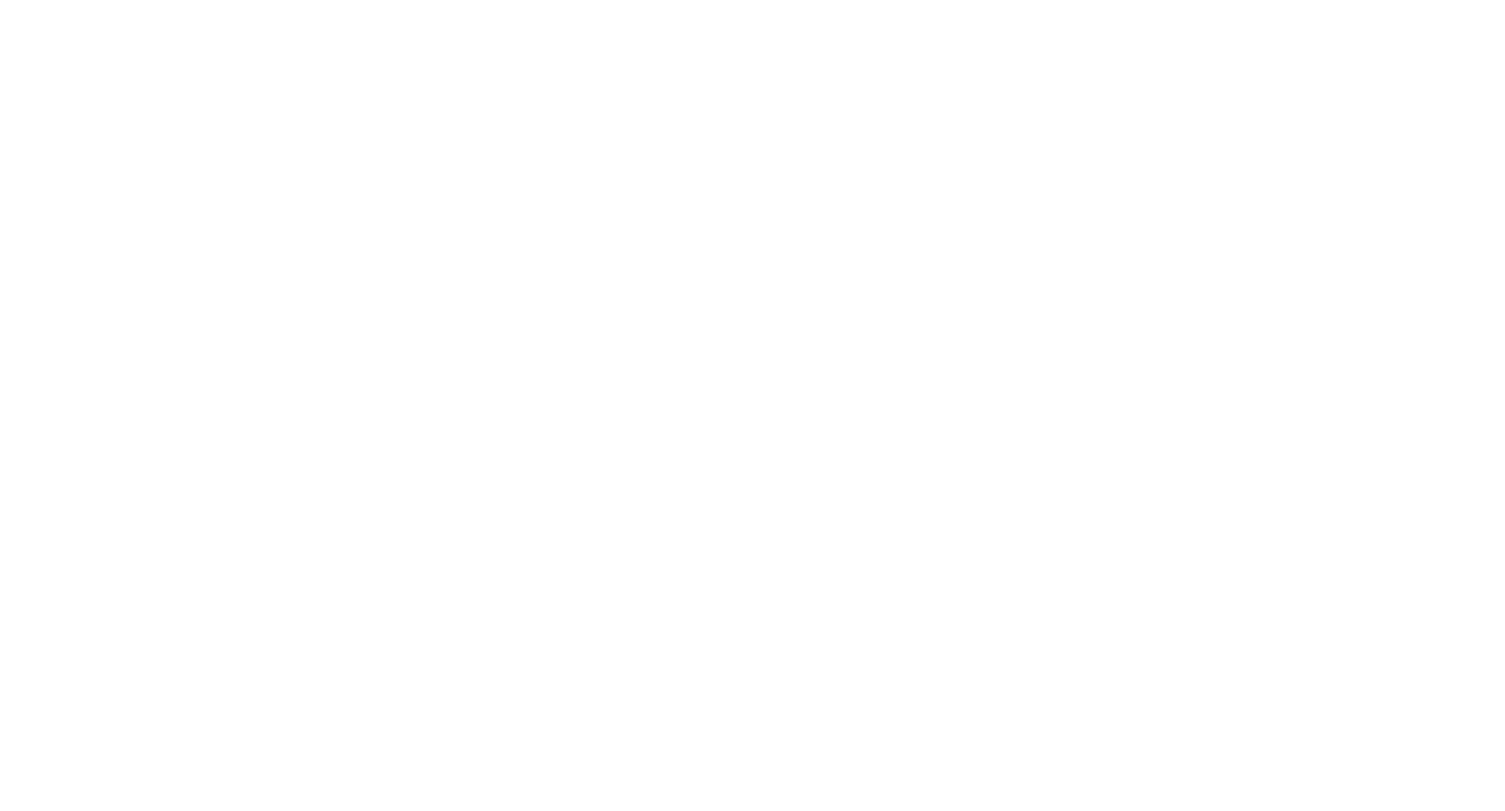
select select "FR"
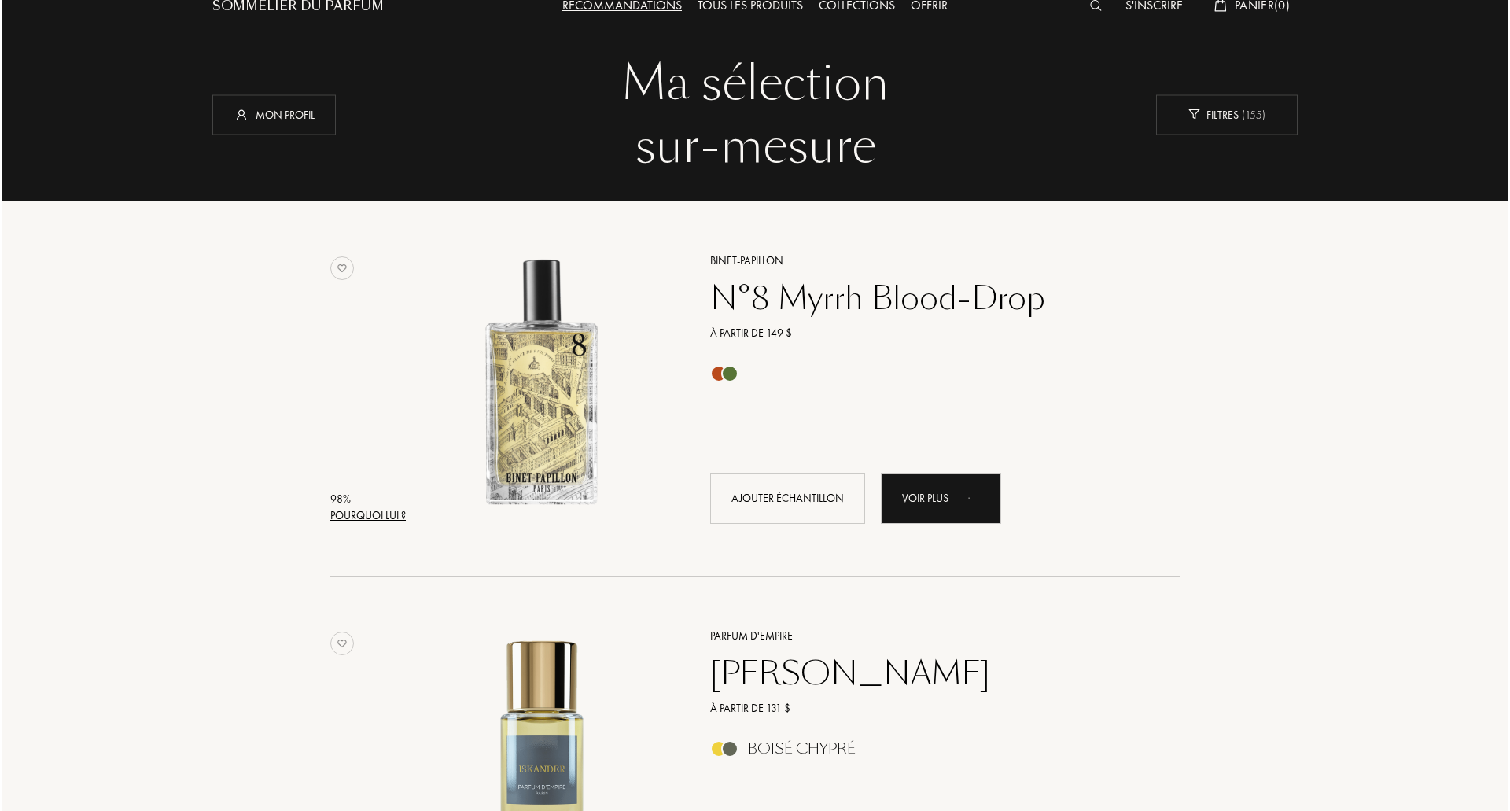
scroll to position [79, 0]
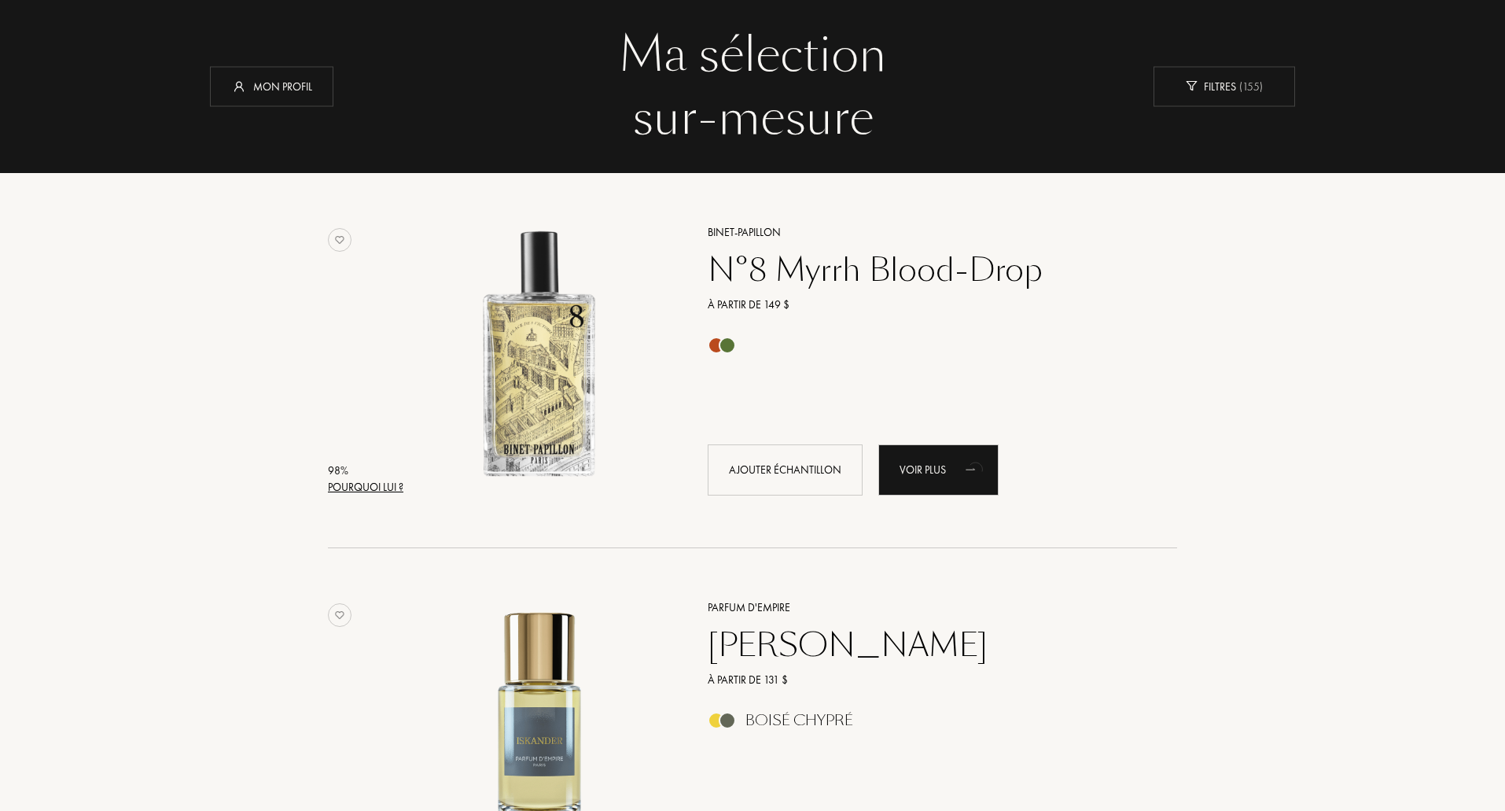
click at [366, 490] on div "Pourquoi lui ?" at bounding box center [365, 487] width 75 height 17
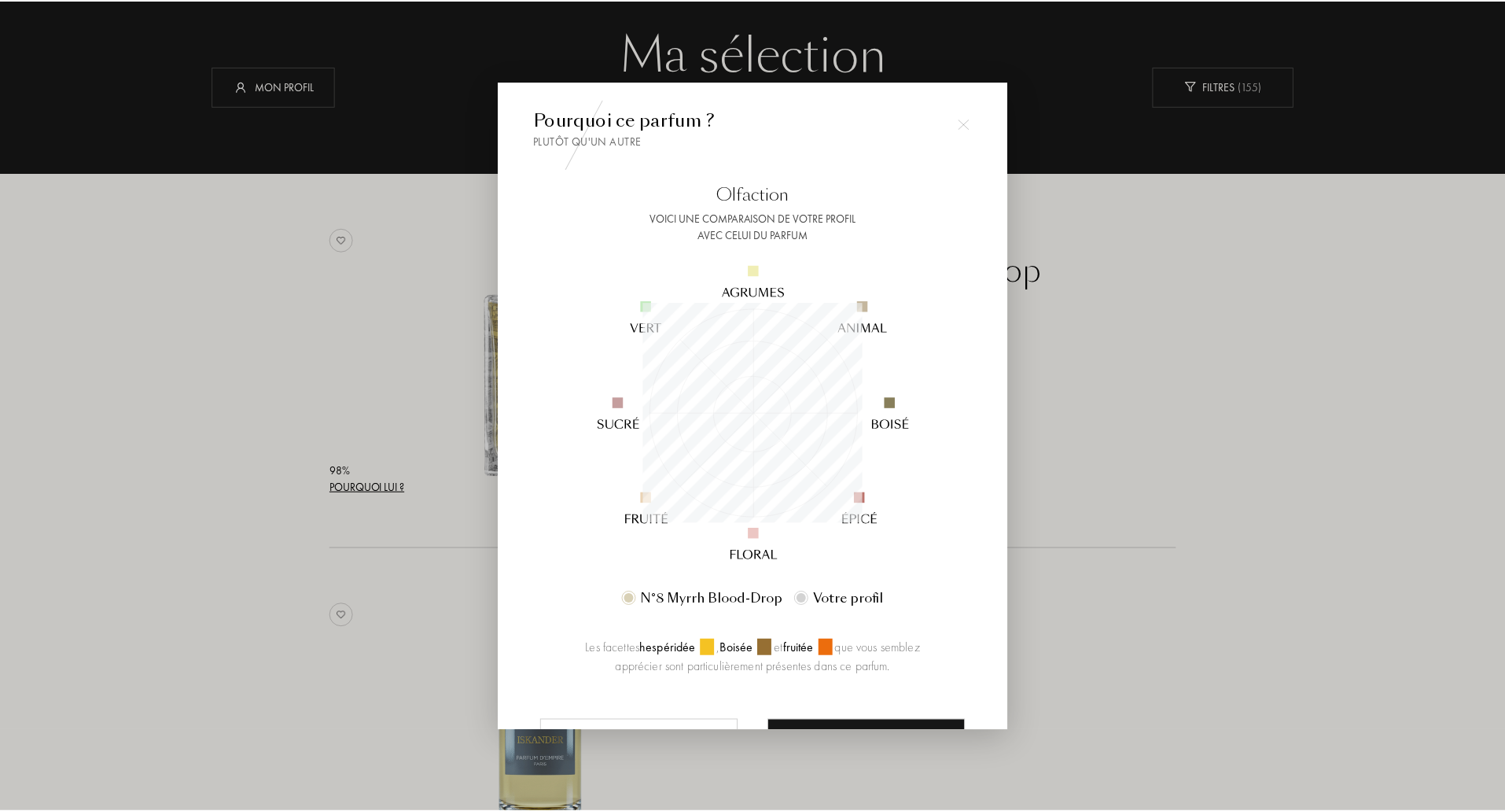
scroll to position [220, 220]
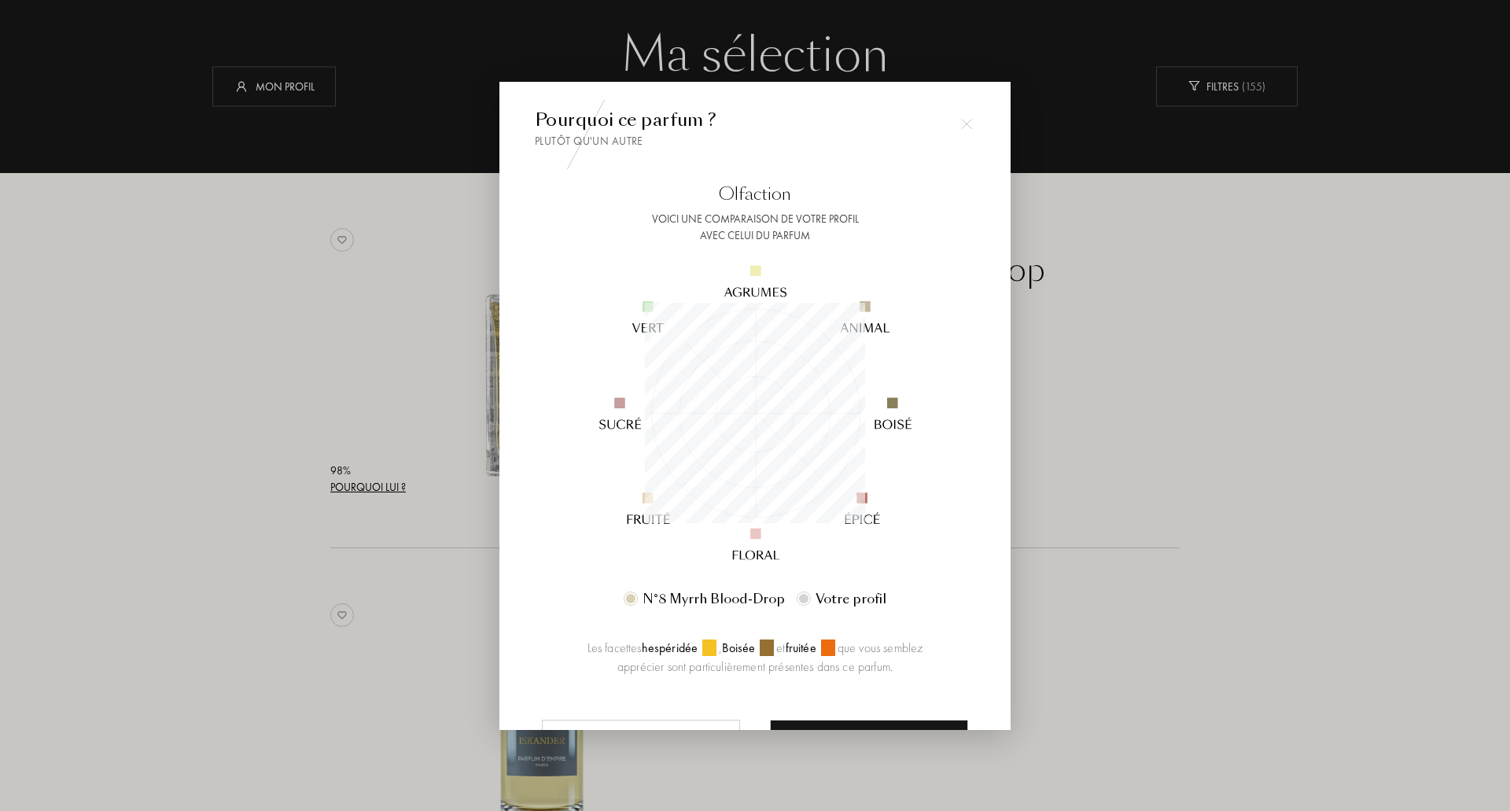
click at [1212, 510] on div at bounding box center [755, 405] width 1510 height 811
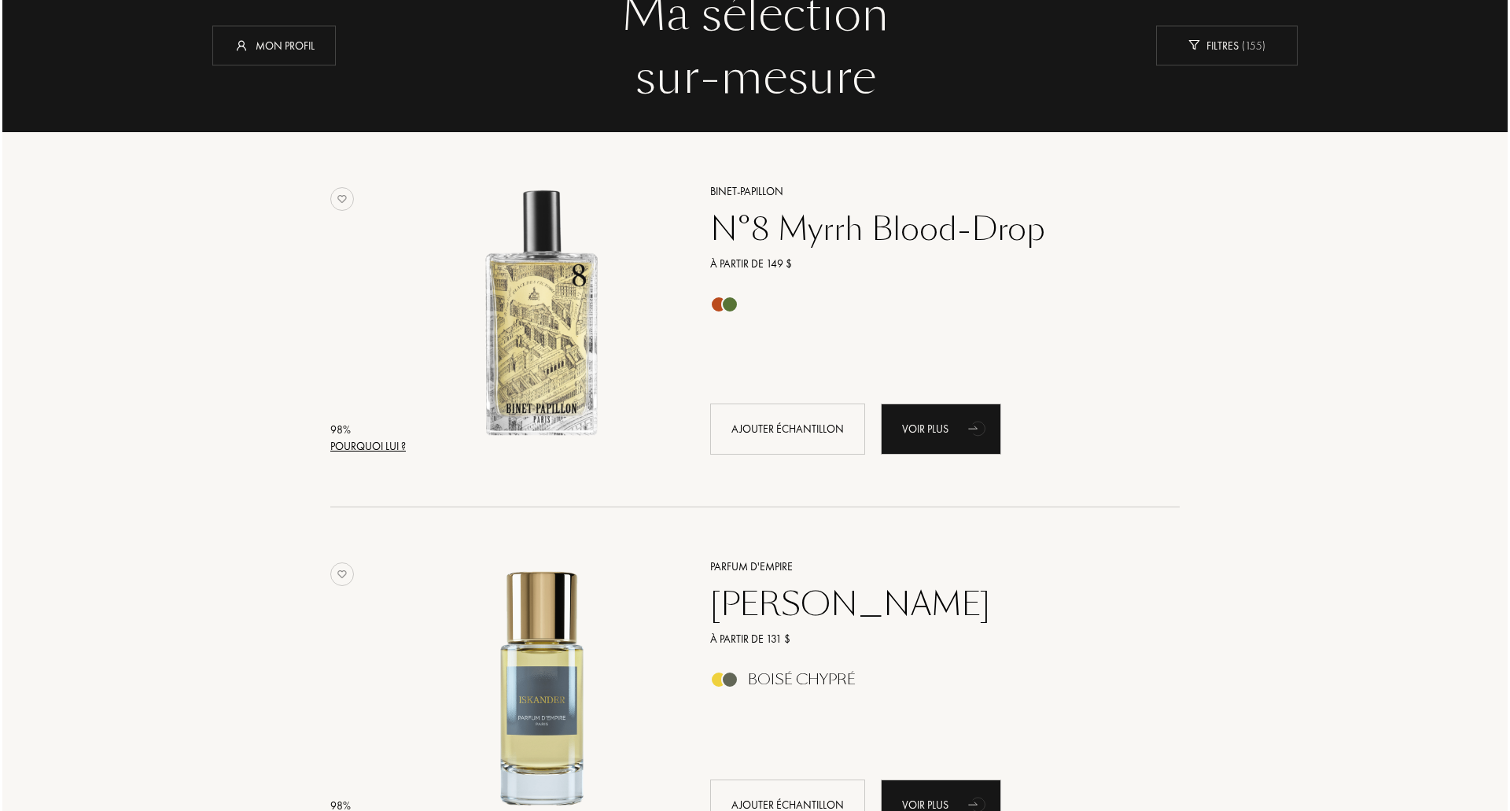
scroll to position [236, 0]
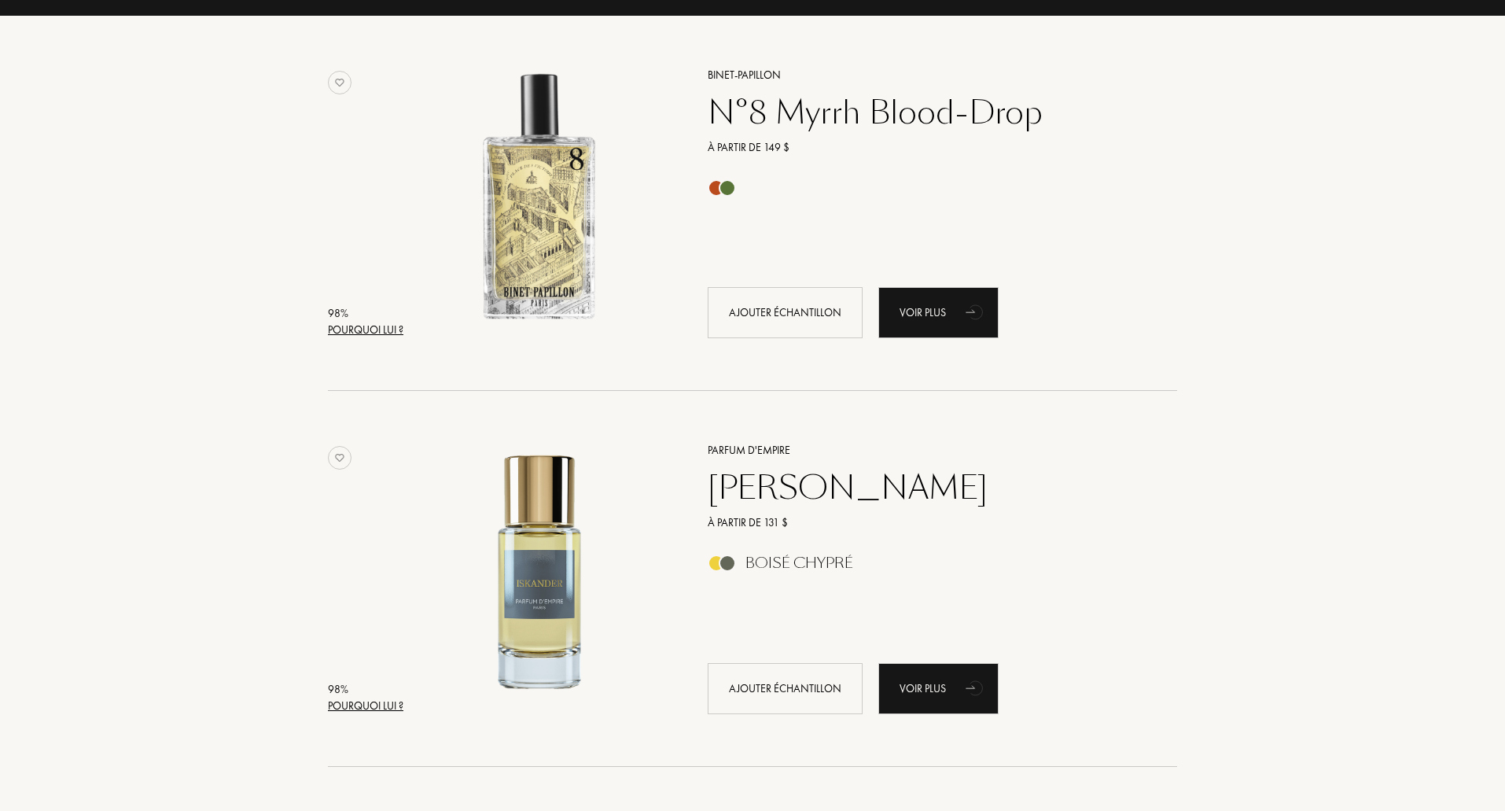
click at [389, 707] on div "Pourquoi lui ?" at bounding box center [365, 705] width 75 height 17
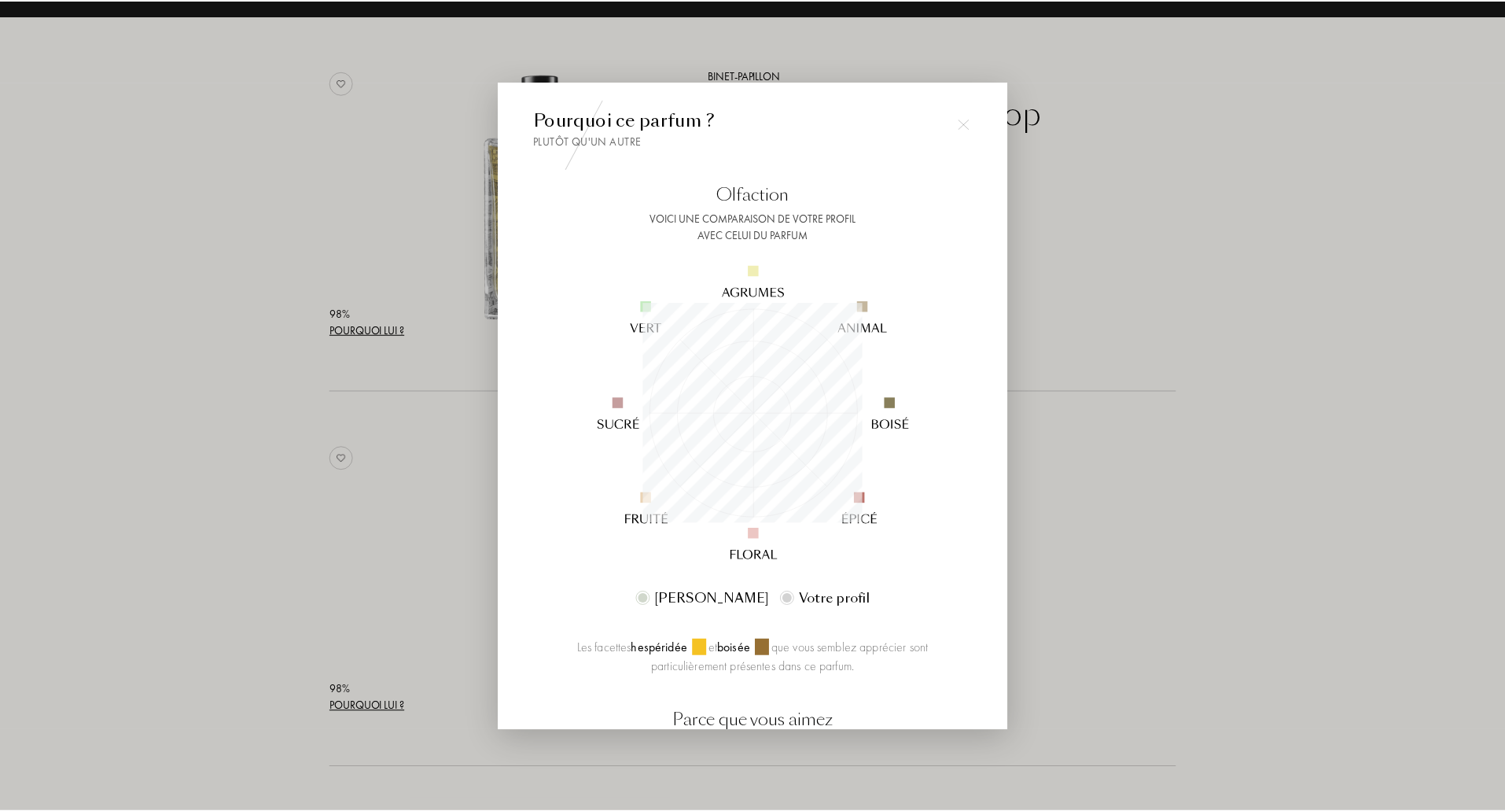
scroll to position [220, 220]
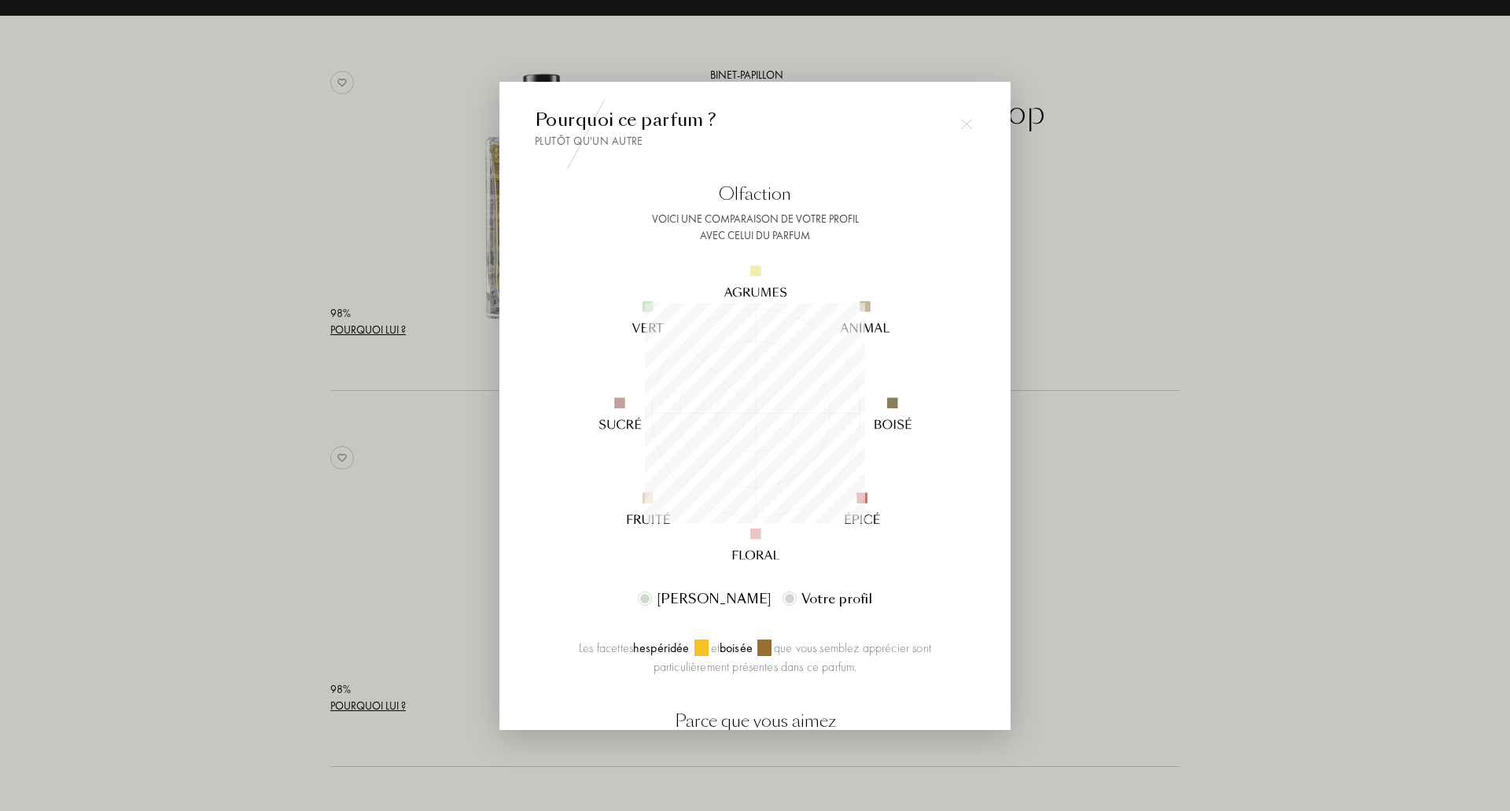
click at [1182, 565] on div at bounding box center [755, 405] width 1510 height 811
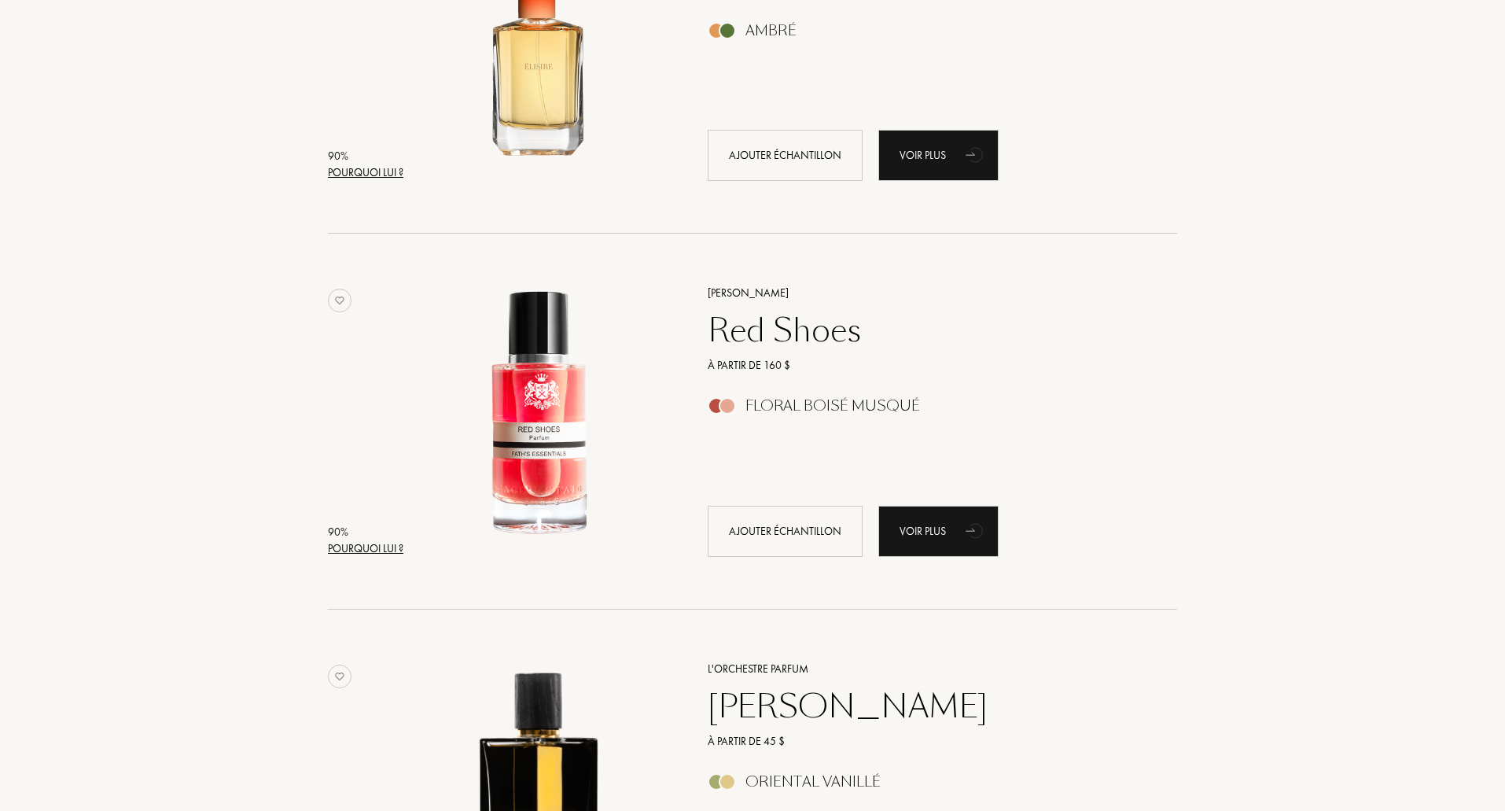
scroll to position [2673, 0]
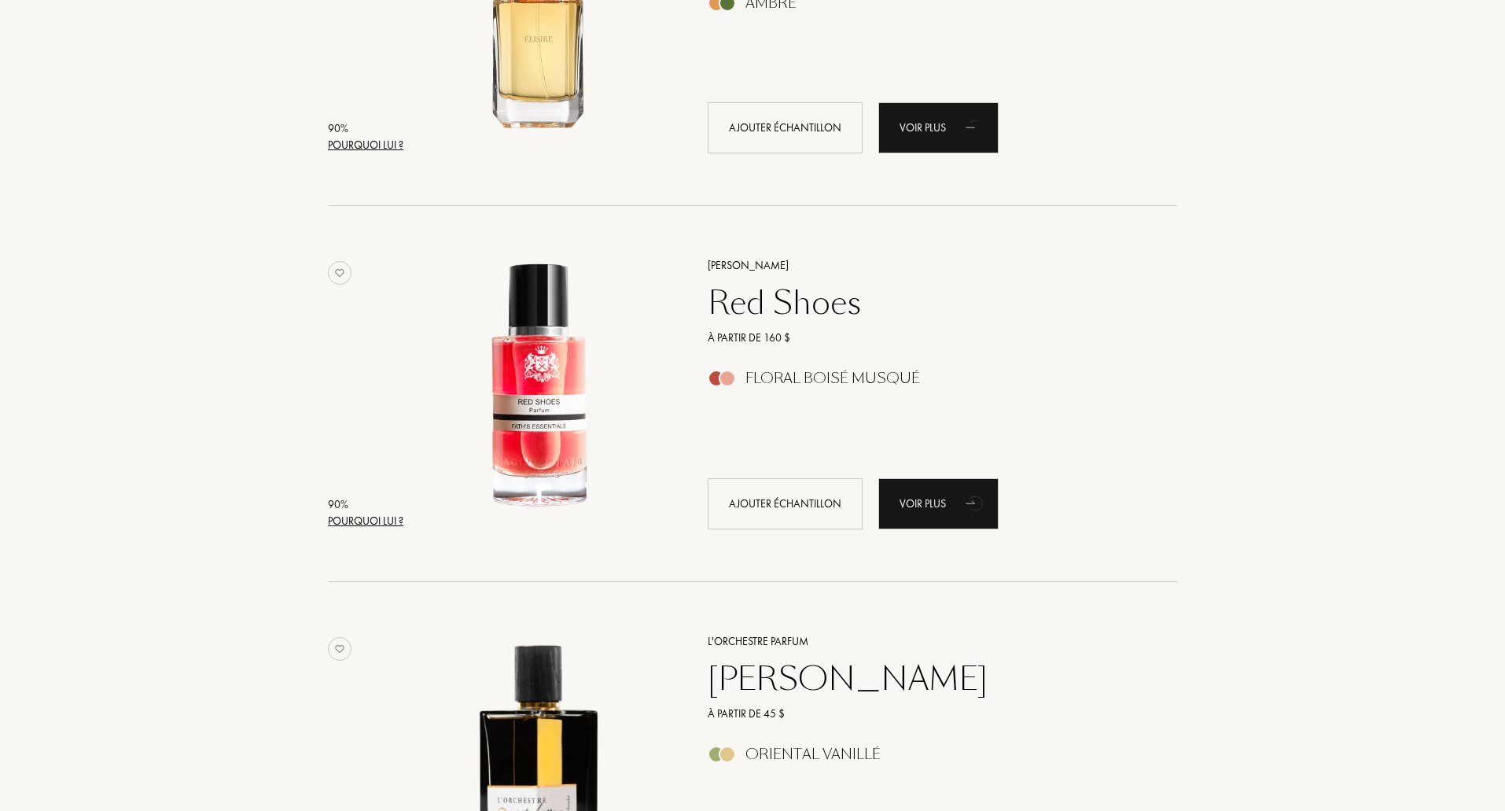
click at [219, 238] on div "90 % Pourquoi lui ? Jacques Fath Red Shoes À partir de 160 $ Floral Boisé Musqu…" at bounding box center [752, 394] width 1085 height 376
